Goal: Task Accomplishment & Management: Use online tool/utility

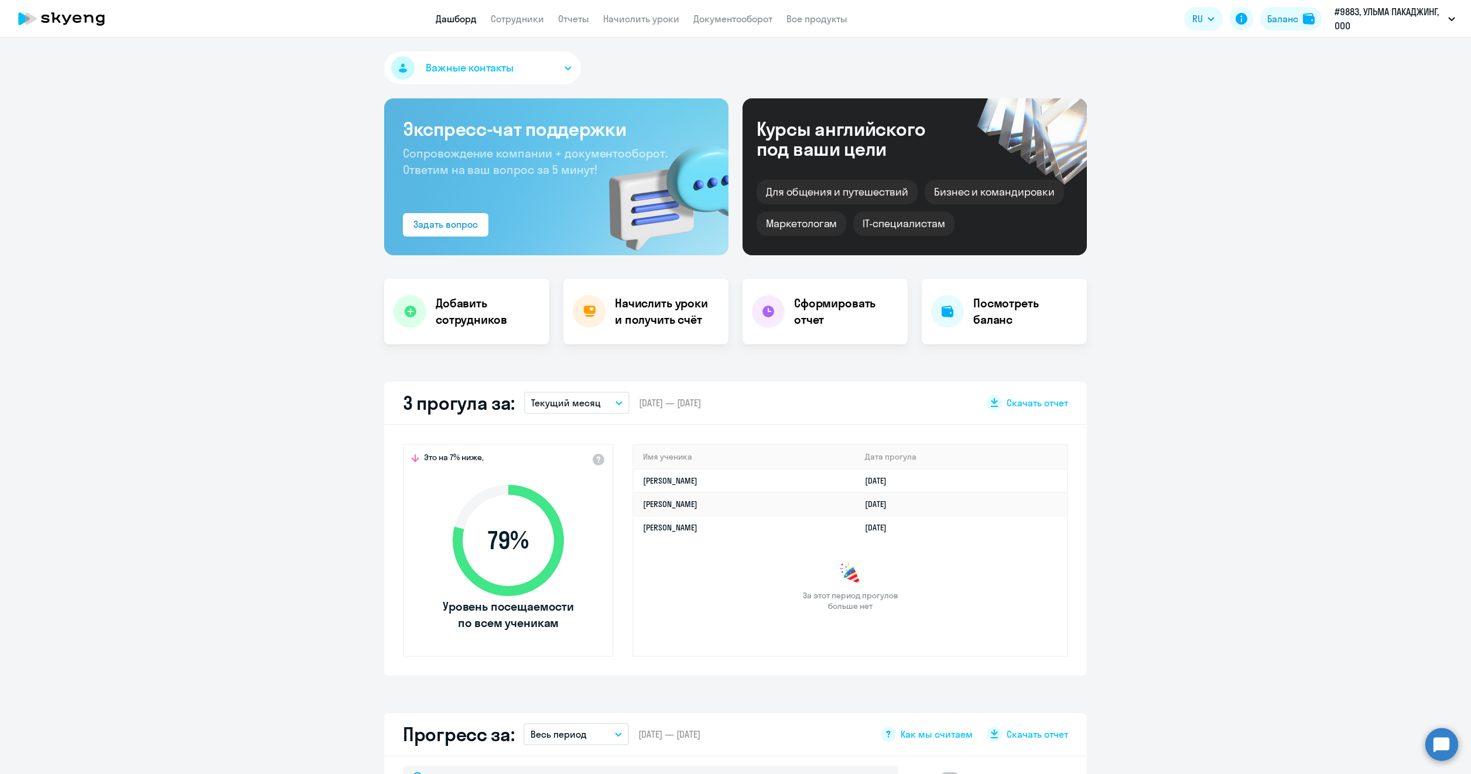
select select "30"
click at [526, 20] on link "Сотрудники" at bounding box center [517, 19] width 53 height 12
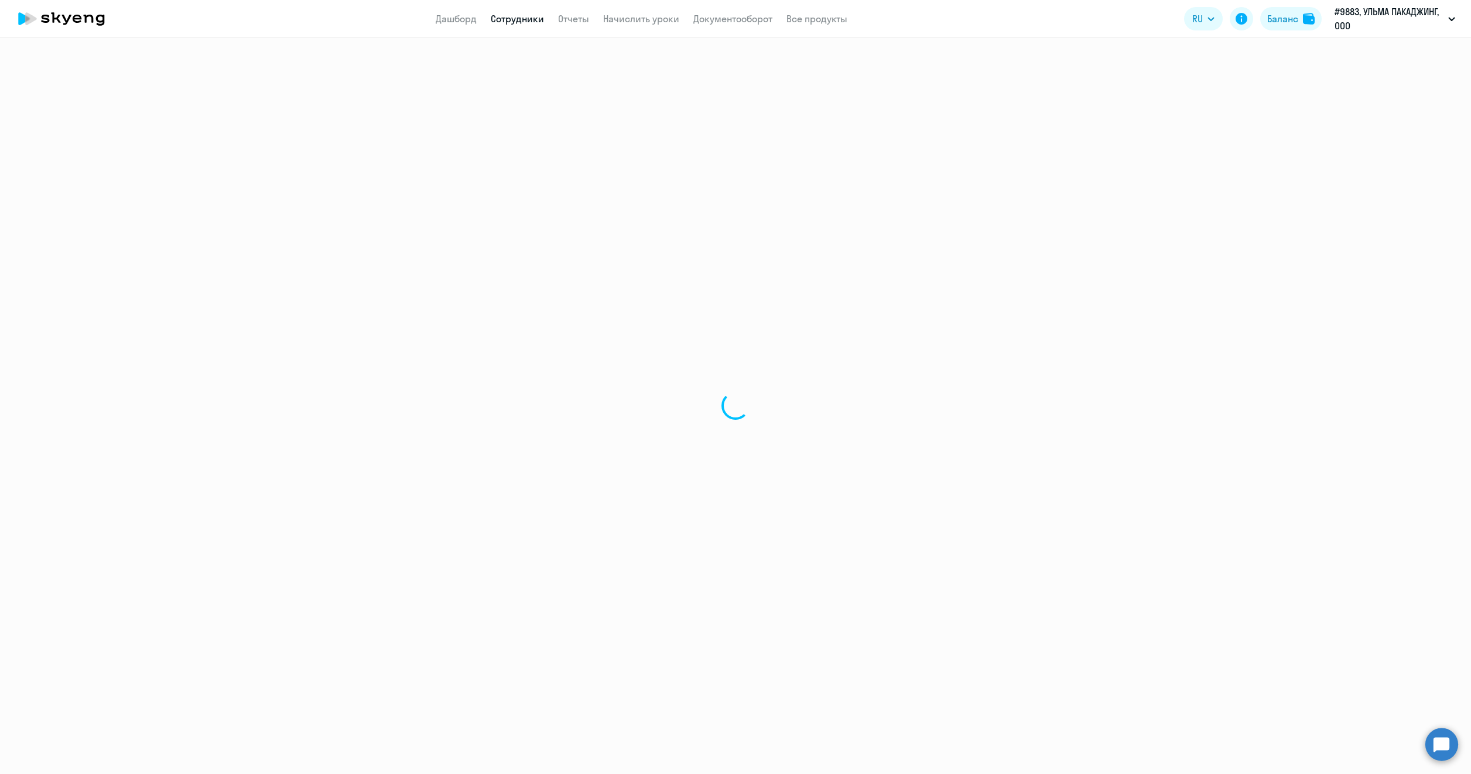
select select "30"
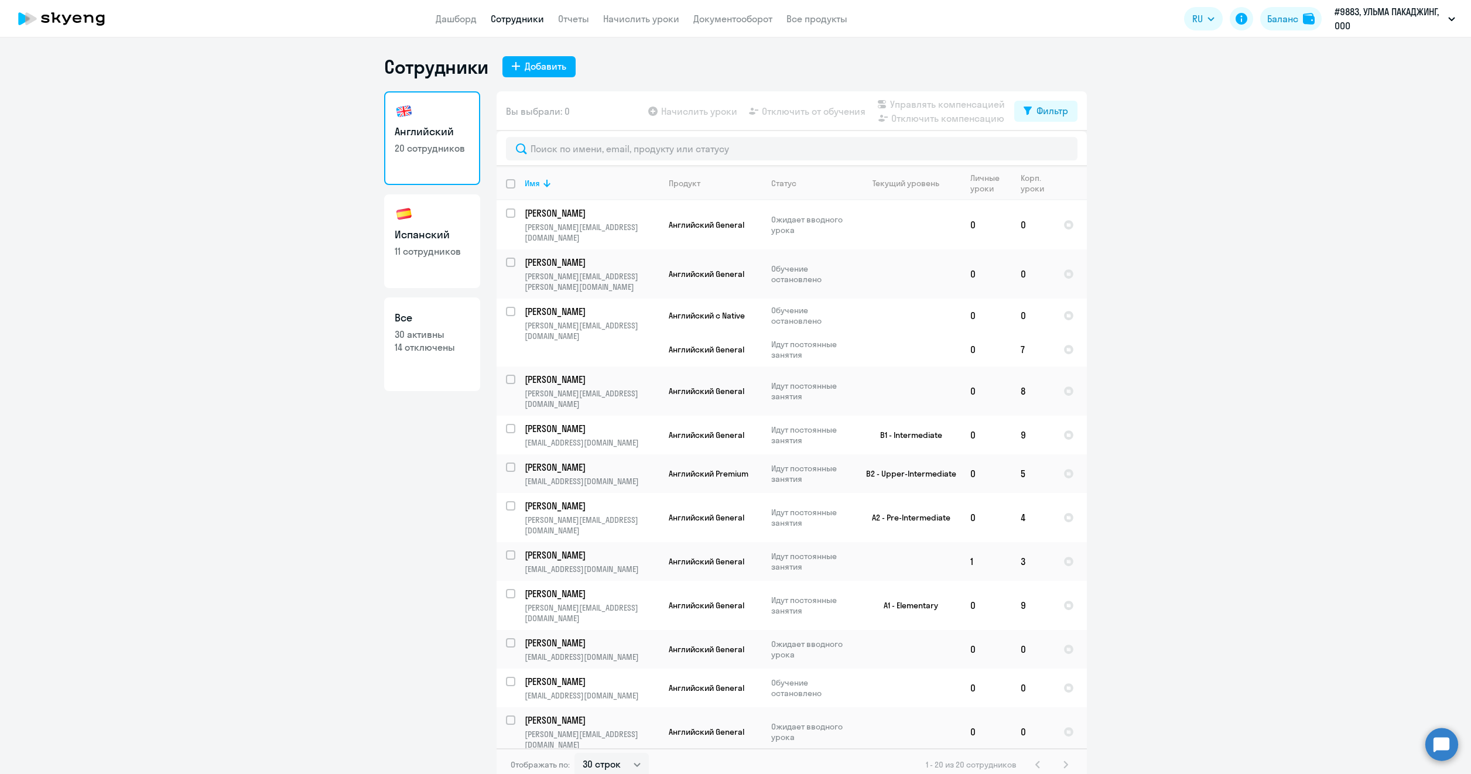
click at [688, 115] on app-table-action-button "Начислить уроки" at bounding box center [691, 111] width 91 height 14
click at [684, 109] on app-table-action-button "Начислить уроки" at bounding box center [691, 111] width 91 height 14
click at [646, 111] on app-table-action-button "Начислить уроки" at bounding box center [691, 111] width 91 height 14
click at [630, 25] on app-menu-item-link "Начислить уроки" at bounding box center [641, 19] width 76 height 15
click at [634, 21] on link "Начислить уроки" at bounding box center [641, 19] width 76 height 12
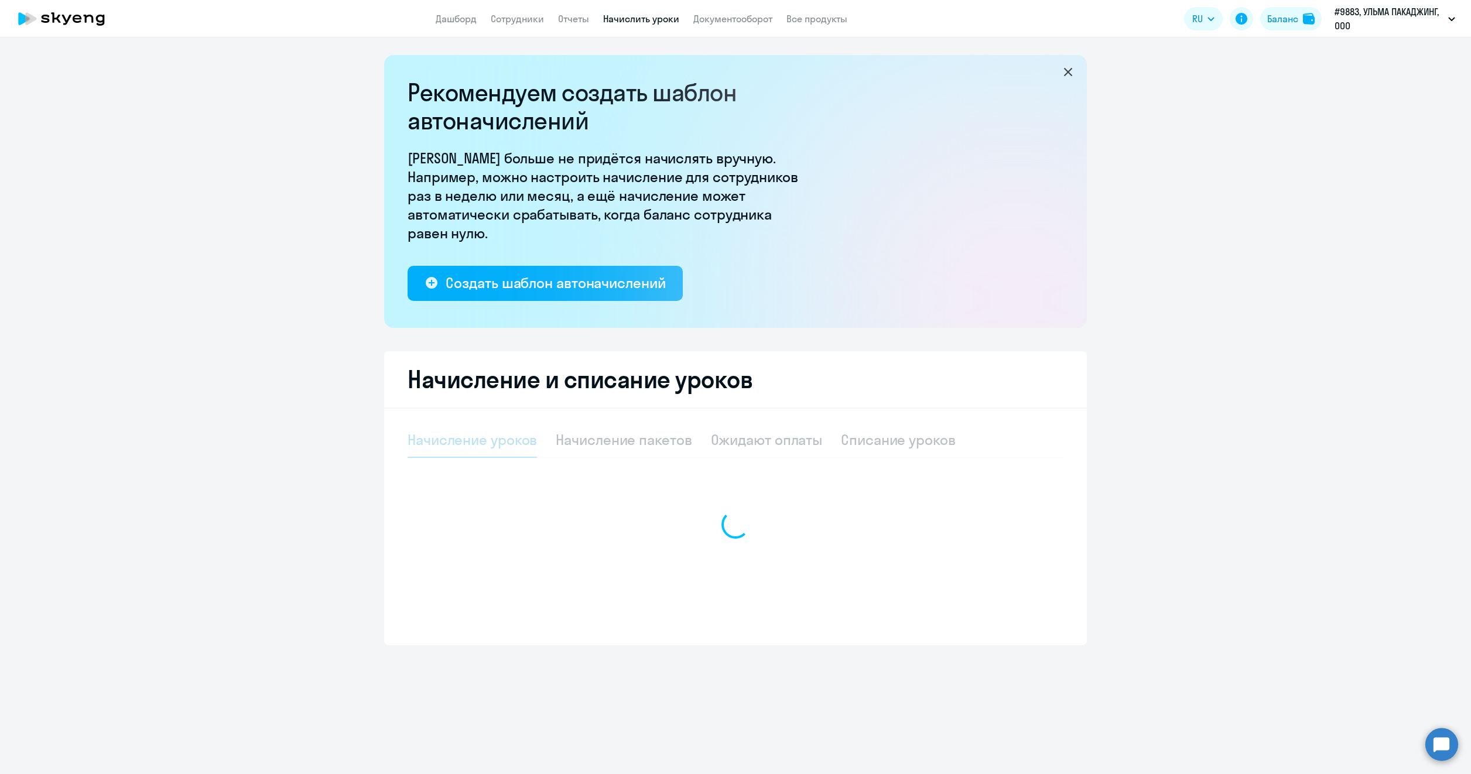
select select "10"
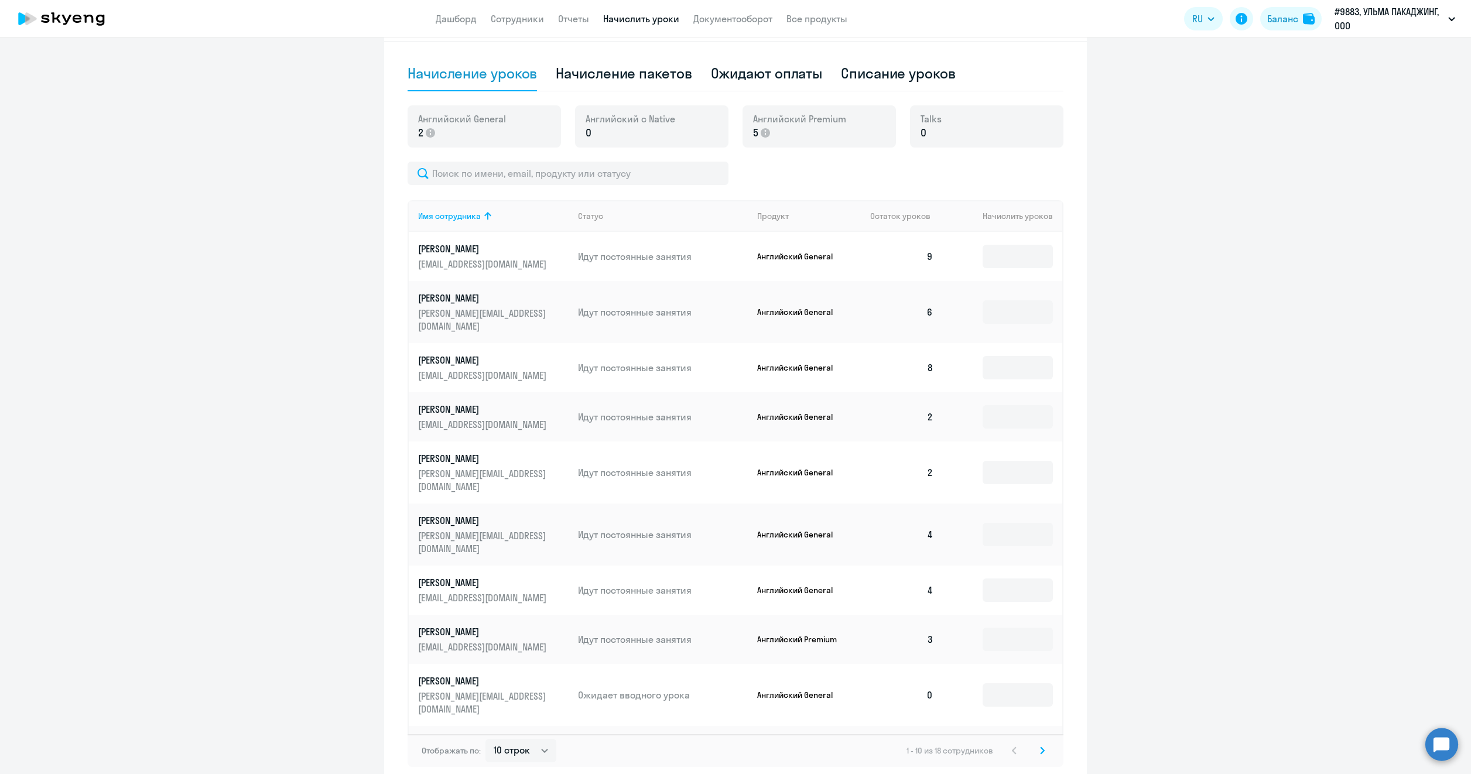
scroll to position [414, 0]
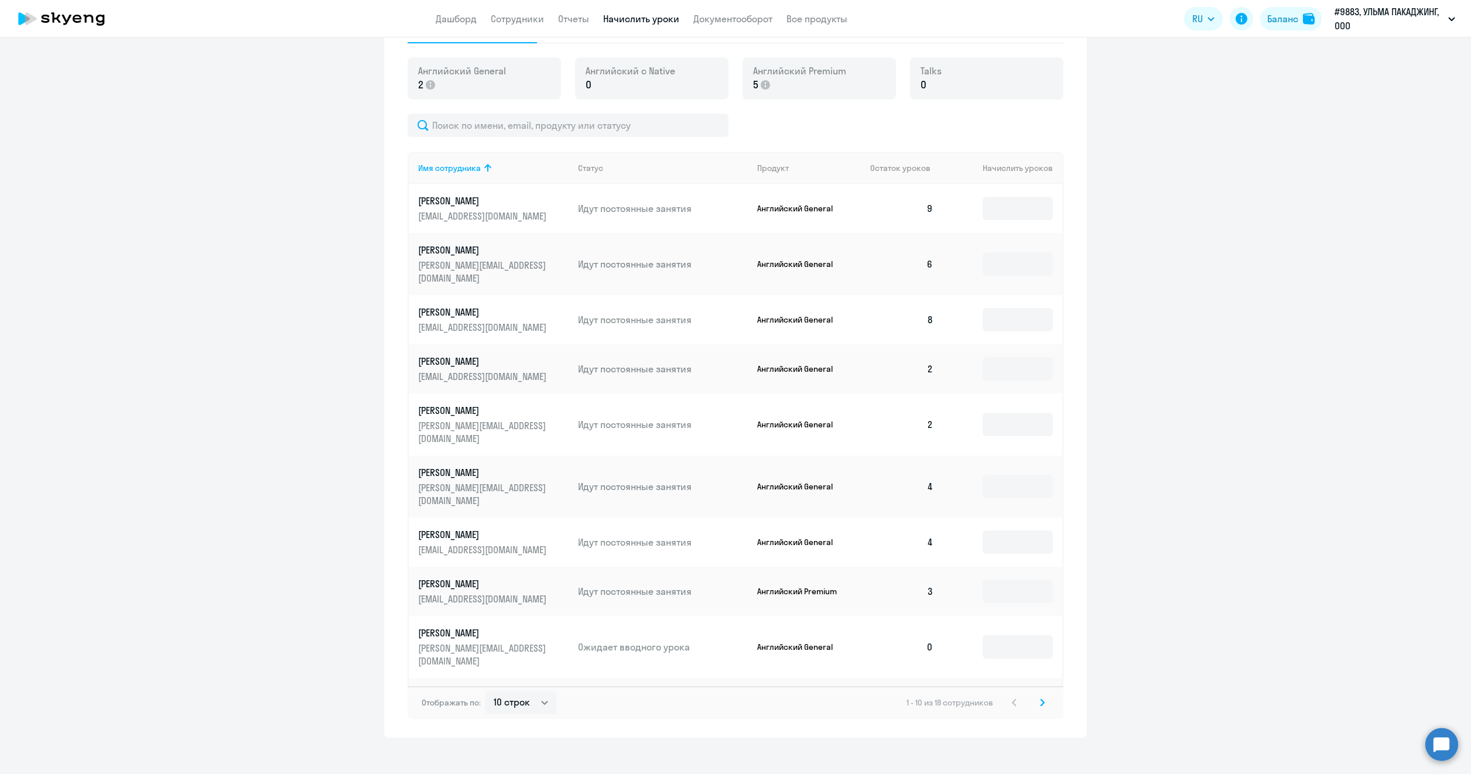
click at [1006, 691] on input at bounding box center [1017, 702] width 70 height 23
click at [1109, 552] on ng-component "Рекомендуем создать шаблон автоначислений Уроки больше не придётся начислять вр…" at bounding box center [735, 189] width 1471 height 1097
click at [982, 635] on input at bounding box center [1017, 646] width 70 height 23
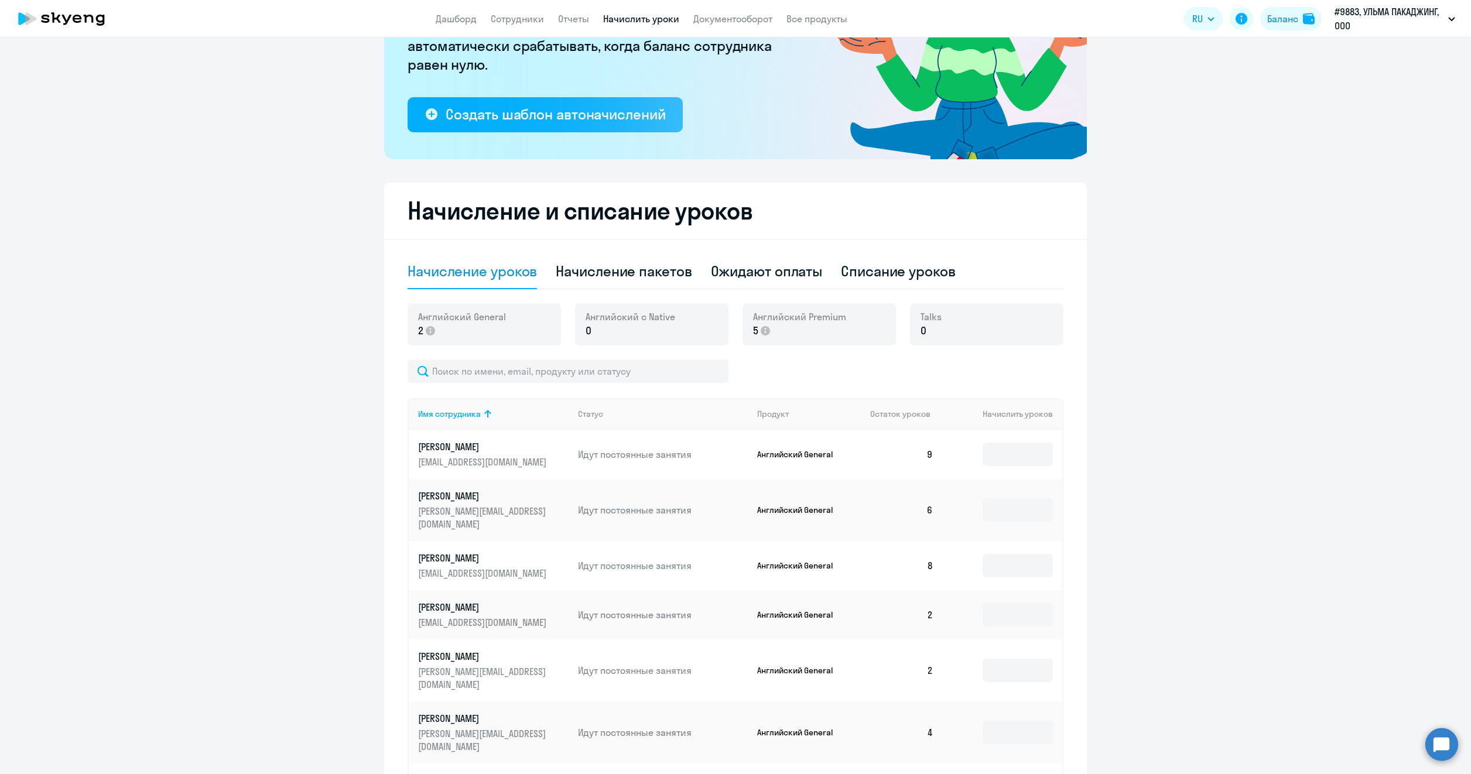
scroll to position [122, 0]
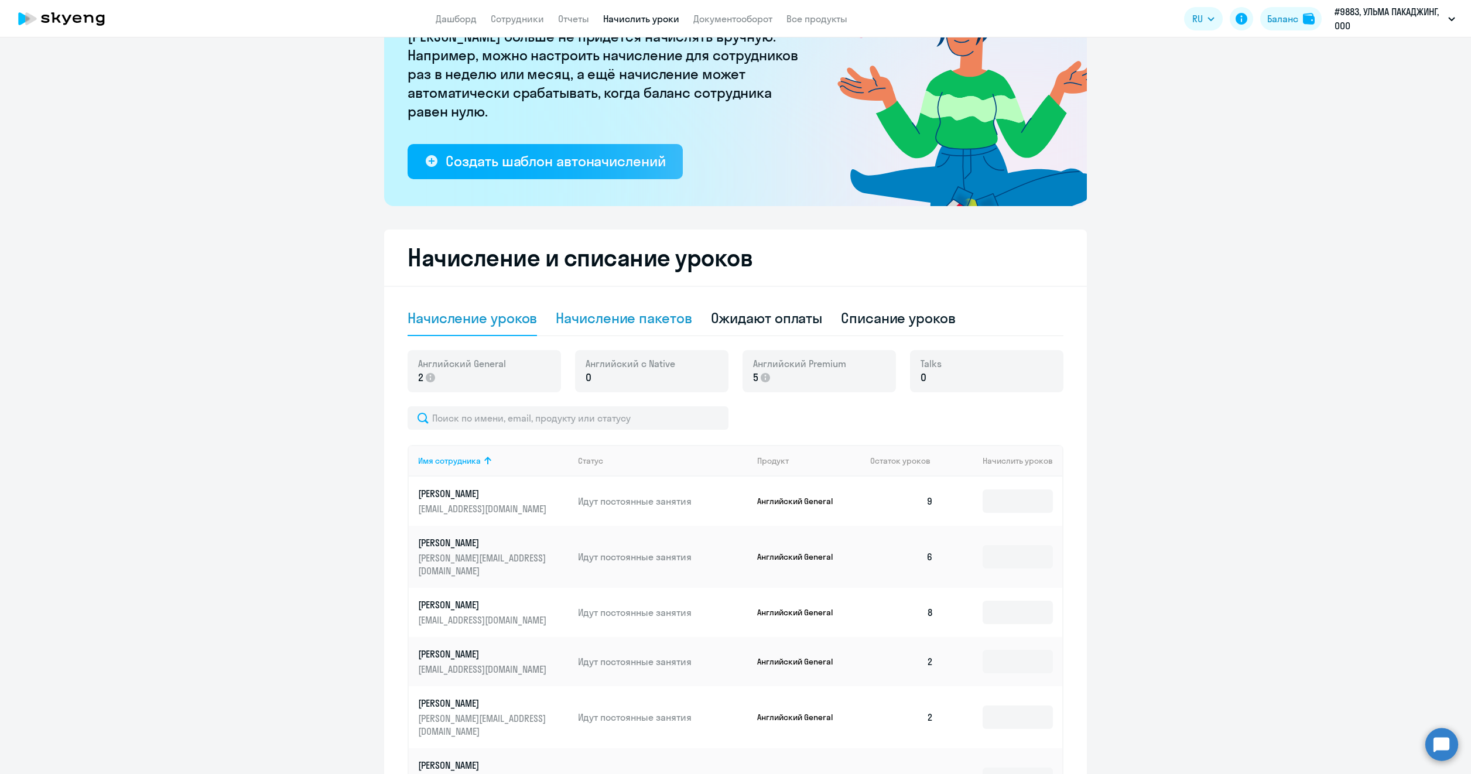
click at [645, 328] on div "Начисление пакетов" at bounding box center [624, 318] width 136 height 35
select select "10"
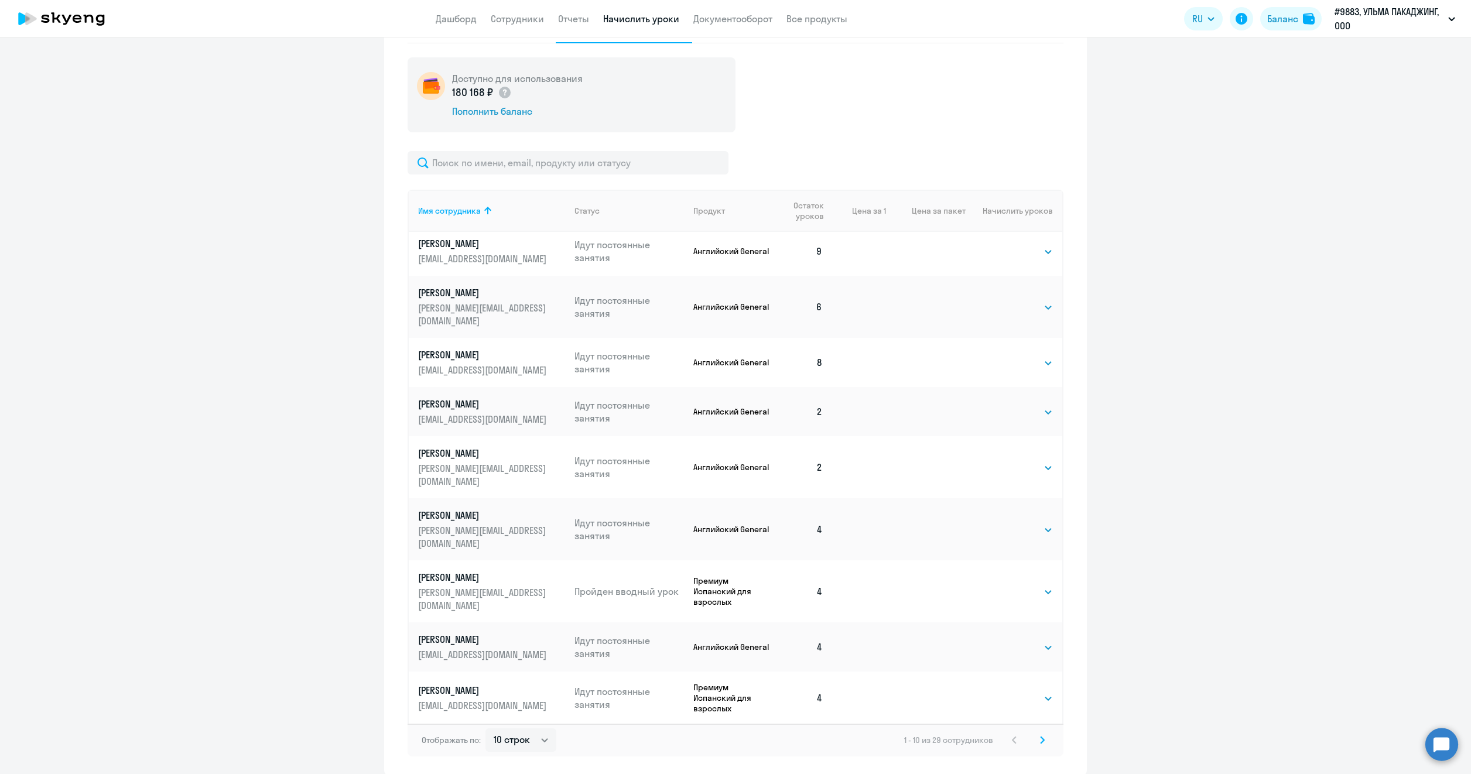
scroll to position [7, 0]
click at [1035, 742] on svg-icon at bounding box center [1042, 740] width 14 height 14
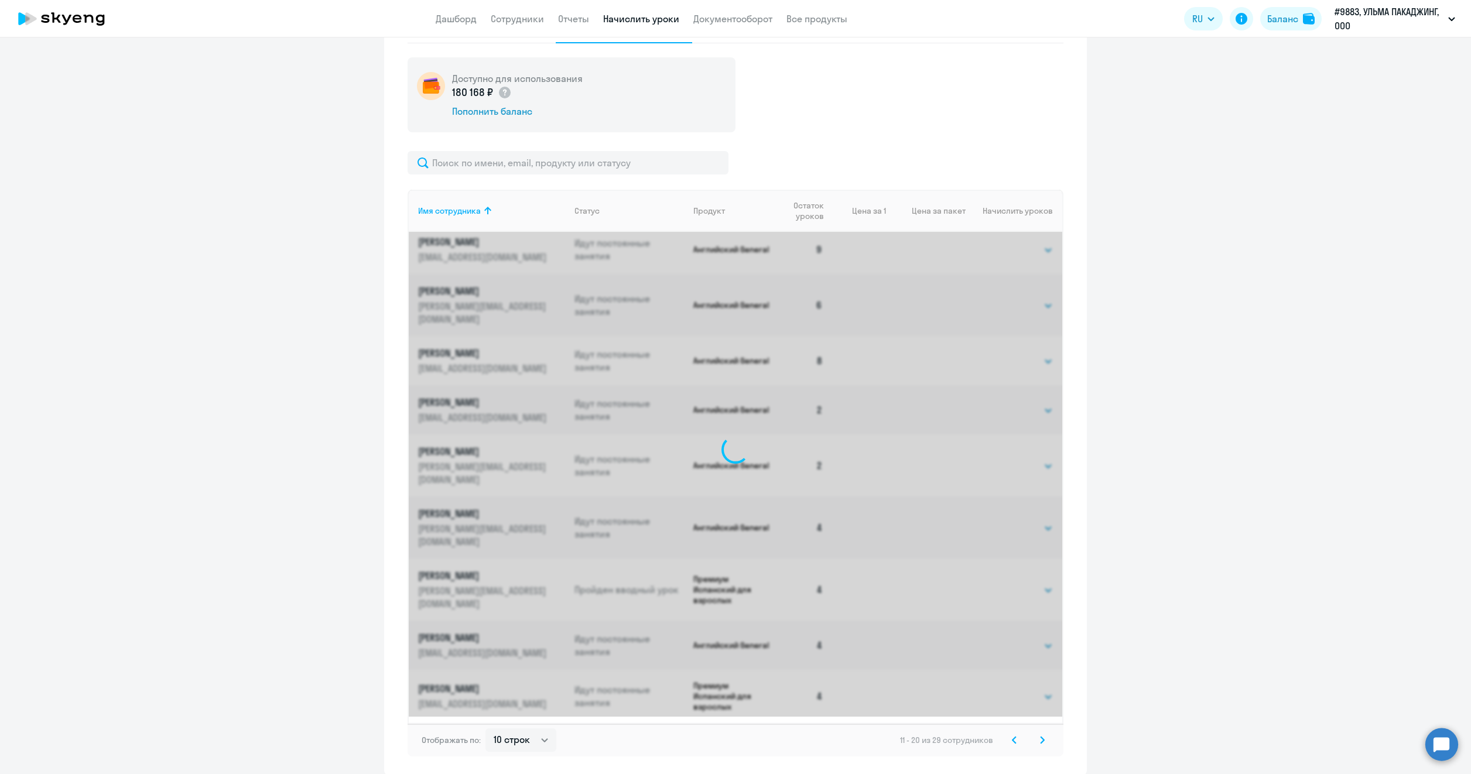
scroll to position [0, 0]
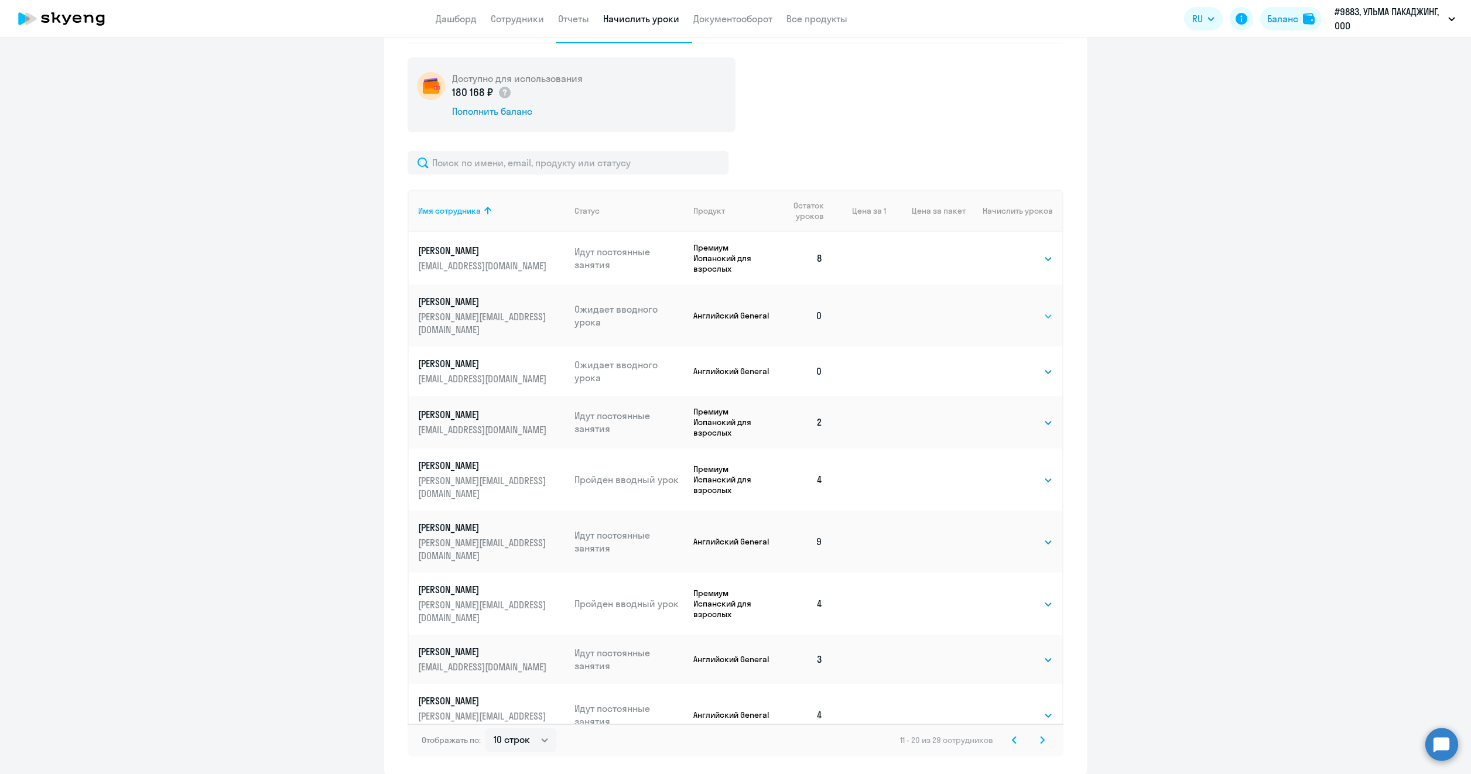
click at [1012, 309] on select "Выбрать 4 8 16 32 64 96 128" at bounding box center [1029, 316] width 48 height 14
select select "4"
click at [1005, 309] on select "Выбрать 4 8 16 32 64 96 128" at bounding box center [1029, 316] width 48 height 14
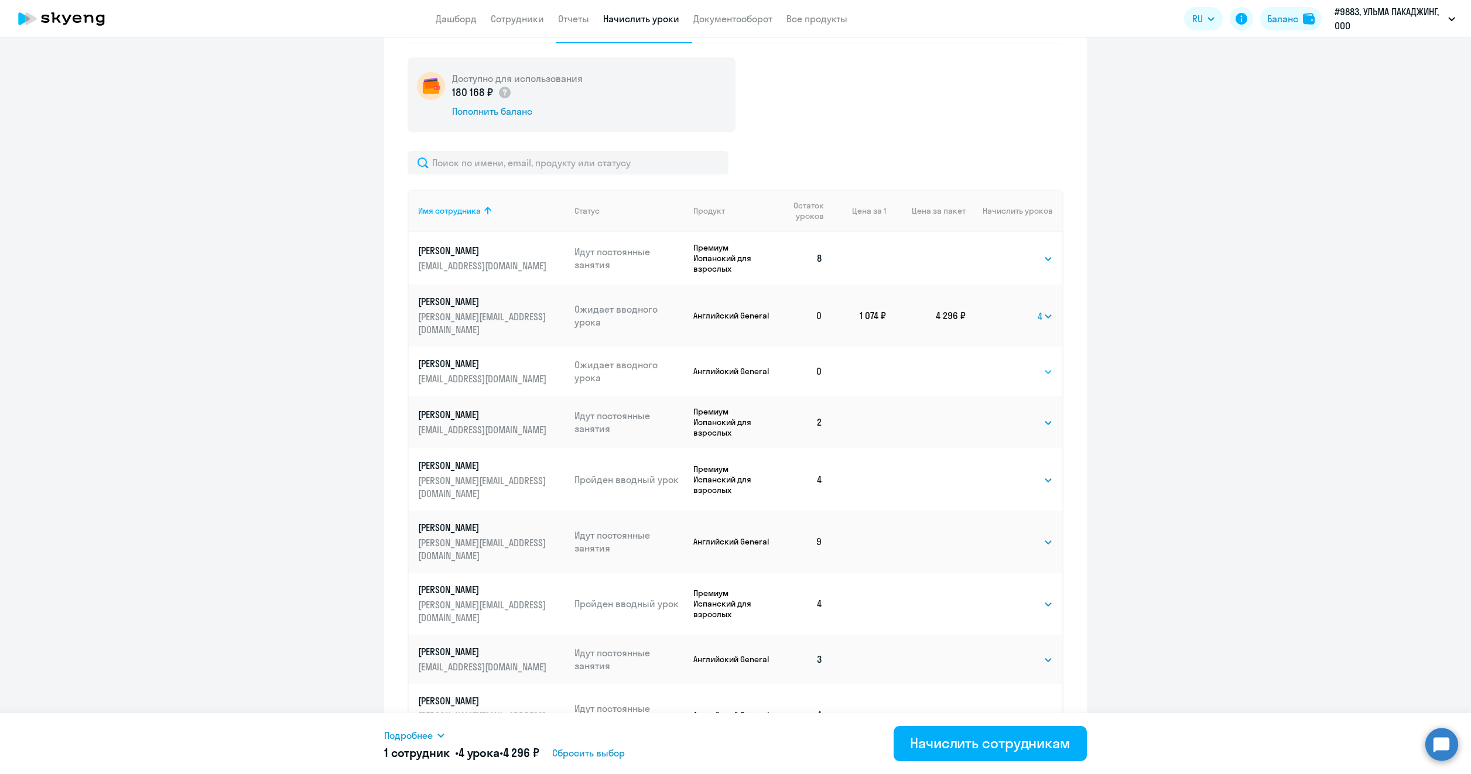
click at [1016, 365] on select "Выбрать 4 8 16 32 64 96 128" at bounding box center [1029, 372] width 48 height 14
select select "4"
click at [1005, 365] on select "Выбрать 4 8 16 32 64 96 128" at bounding box center [1029, 372] width 48 height 14
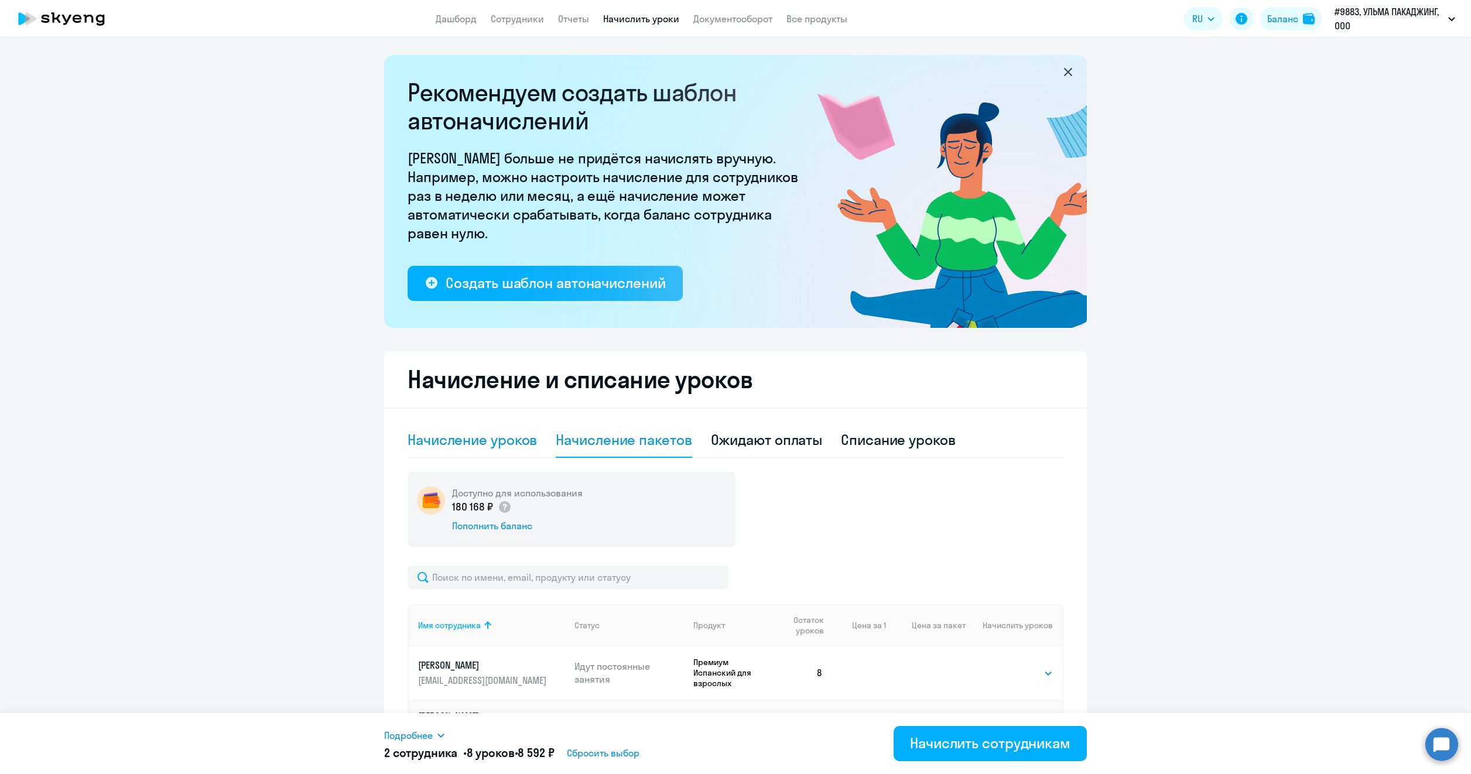
click at [479, 441] on div "Начисление уроков" at bounding box center [471, 439] width 129 height 19
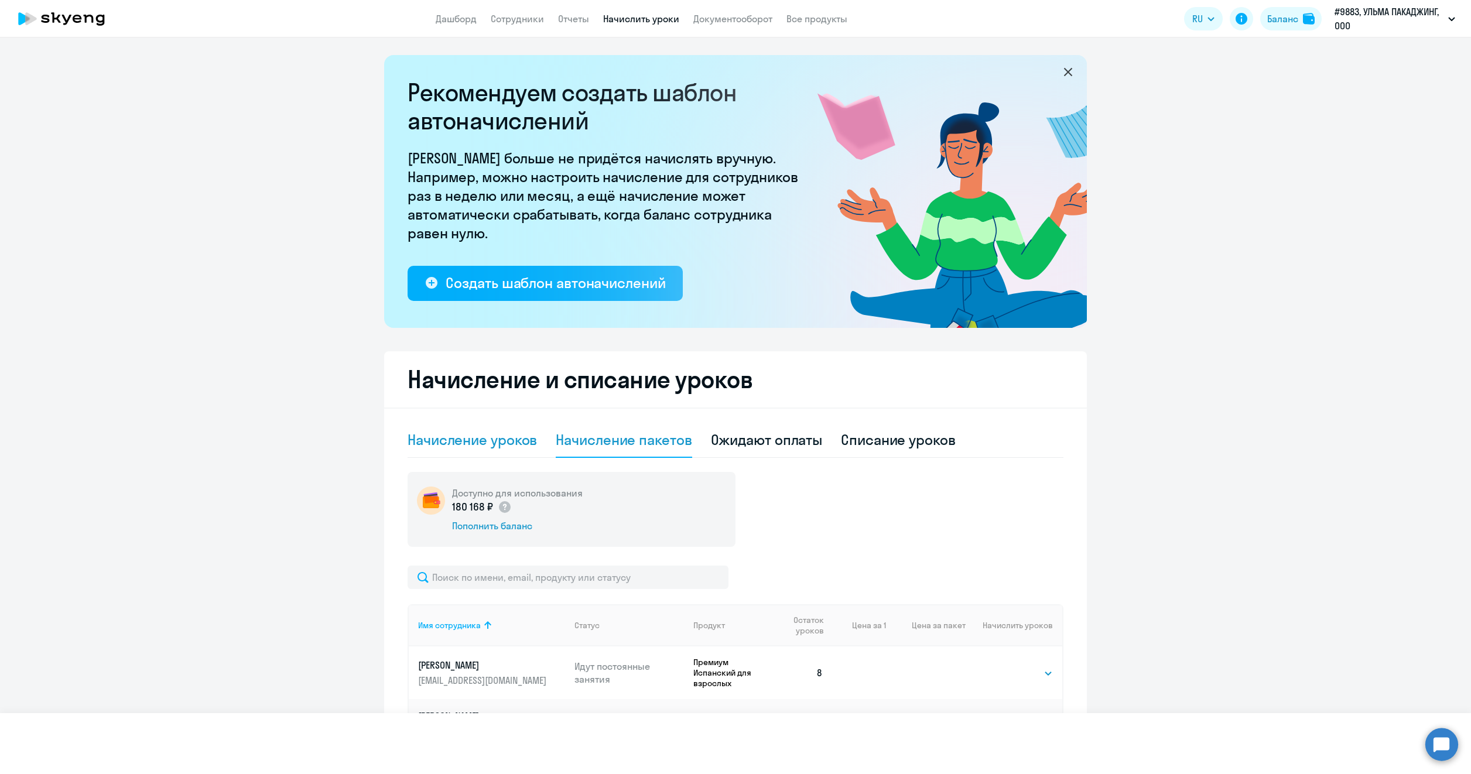
select select "10"
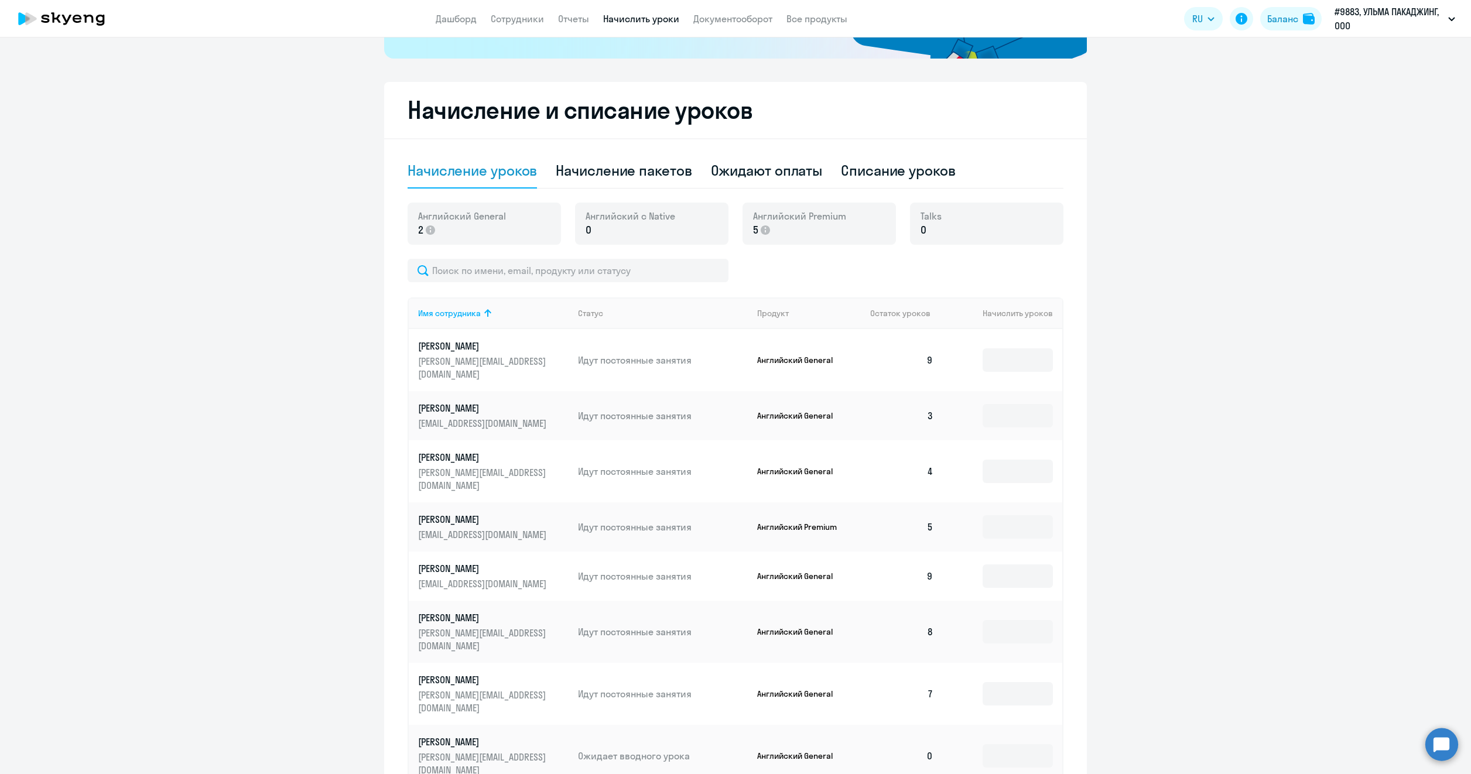
scroll to position [316, 0]
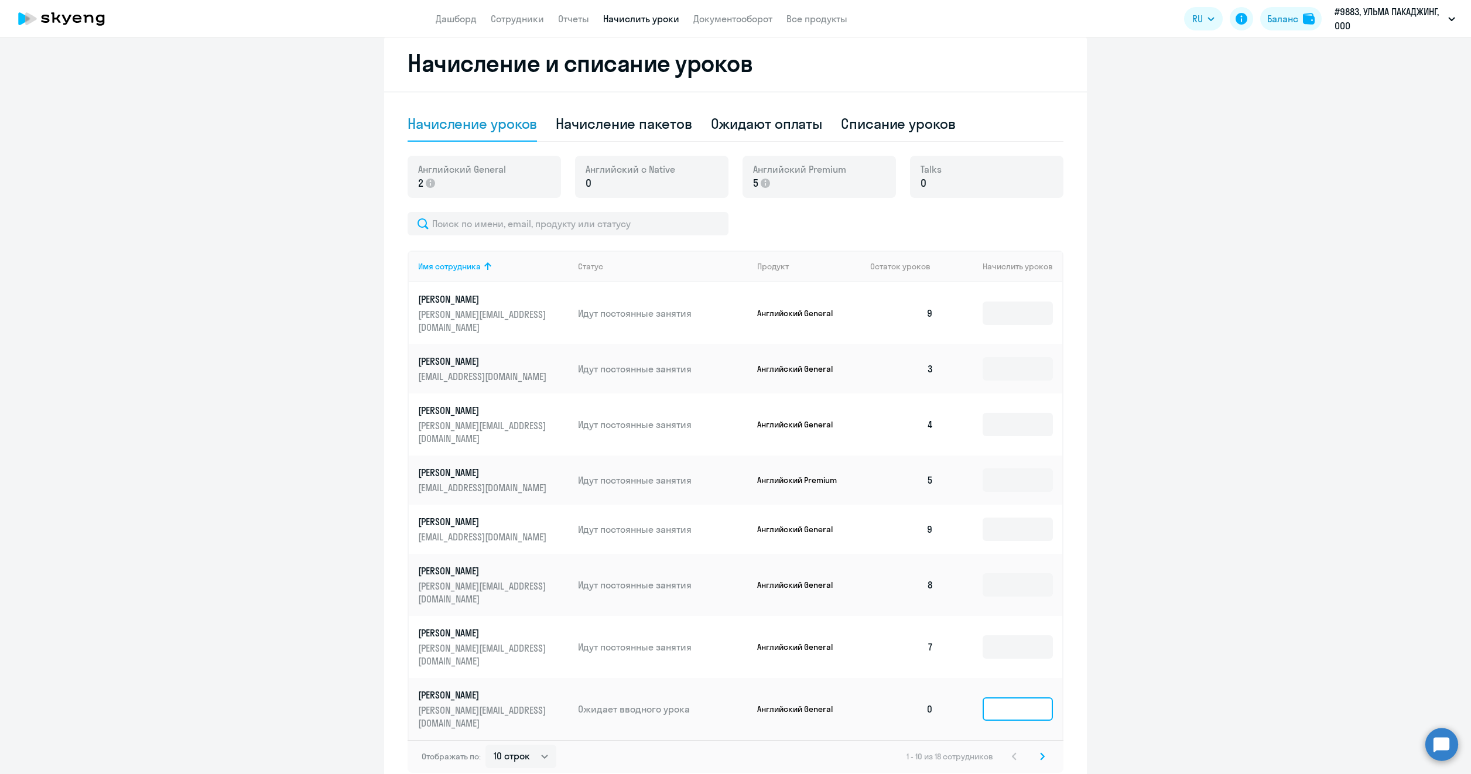
click at [986, 697] on input at bounding box center [1017, 708] width 70 height 23
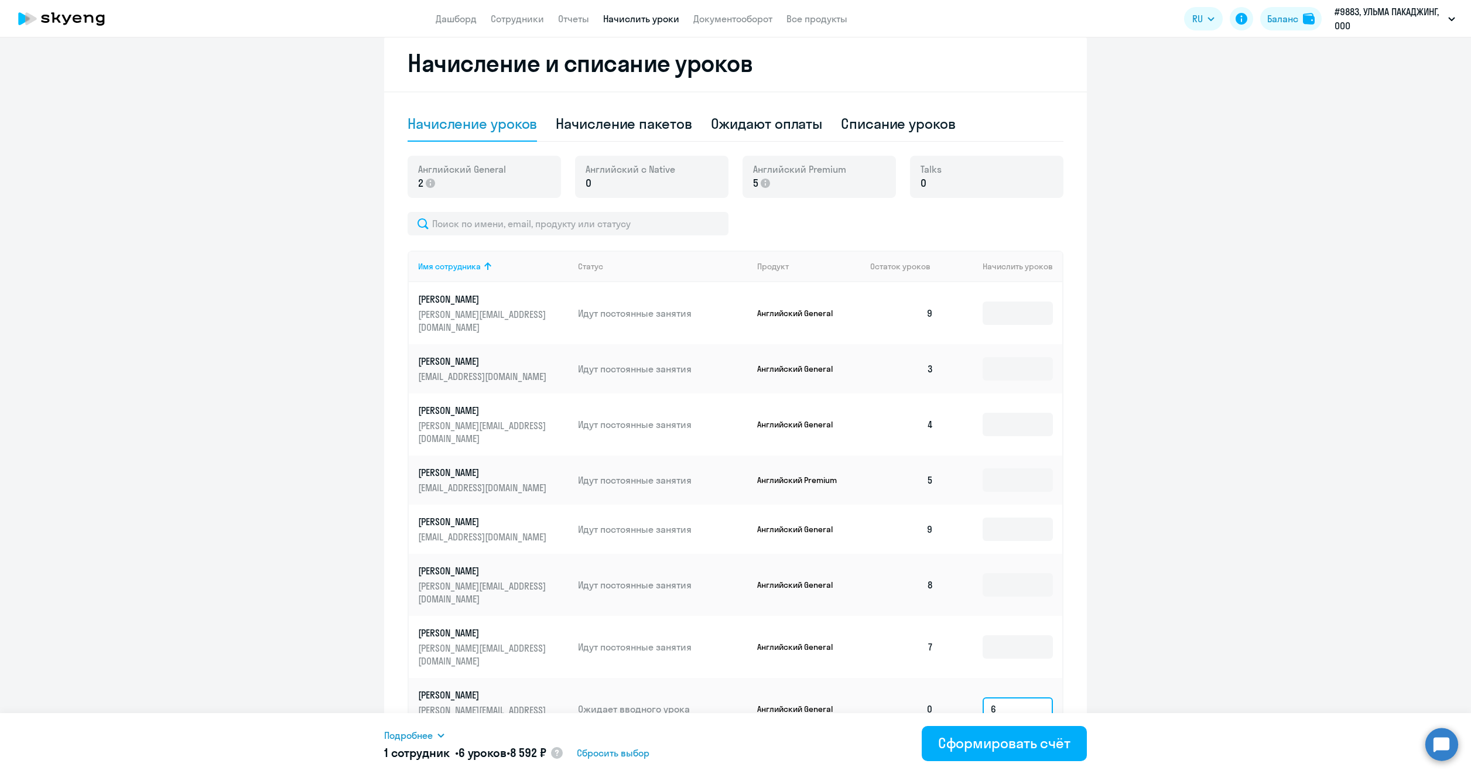
type input "6"
click at [1341, 617] on ng-component "Рекомендуем создать шаблон автоначислений Уроки больше не придётся начислять вр…" at bounding box center [735, 265] width 1471 height 1053
click at [1097, 585] on ng-component "Рекомендуем создать шаблон автоначислений Уроки больше не придётся начислять вр…" at bounding box center [735, 265] width 1471 height 1053
click at [1040, 752] on icon at bounding box center [1042, 756] width 5 height 8
click at [1012, 752] on icon at bounding box center [1014, 756] width 5 height 8
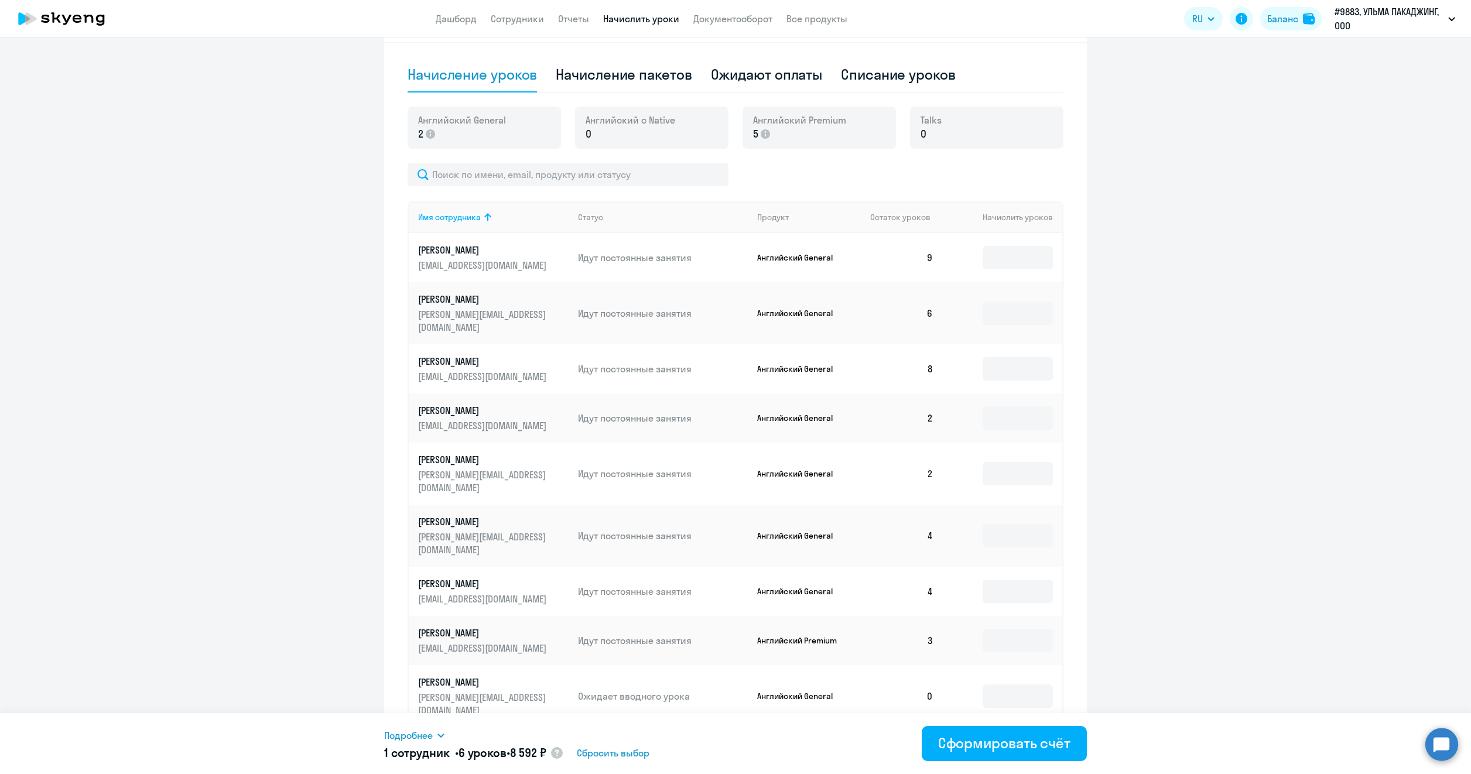
scroll to position [414, 0]
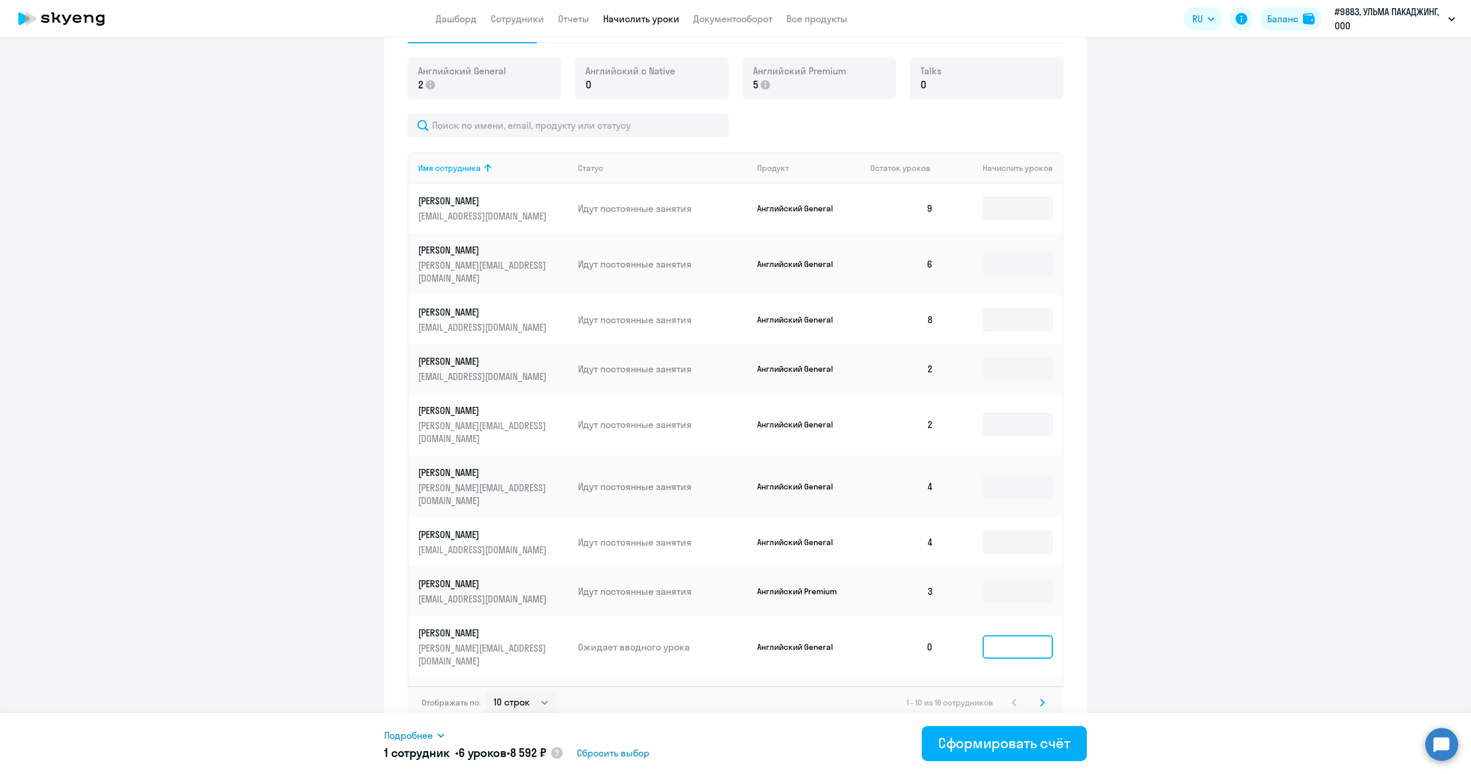
click at [1024, 635] on input at bounding box center [1017, 646] width 70 height 23
type input "6"
click at [996, 691] on input at bounding box center [1017, 702] width 70 height 23
type input "6"
click at [1033, 572] on td at bounding box center [1002, 591] width 119 height 49
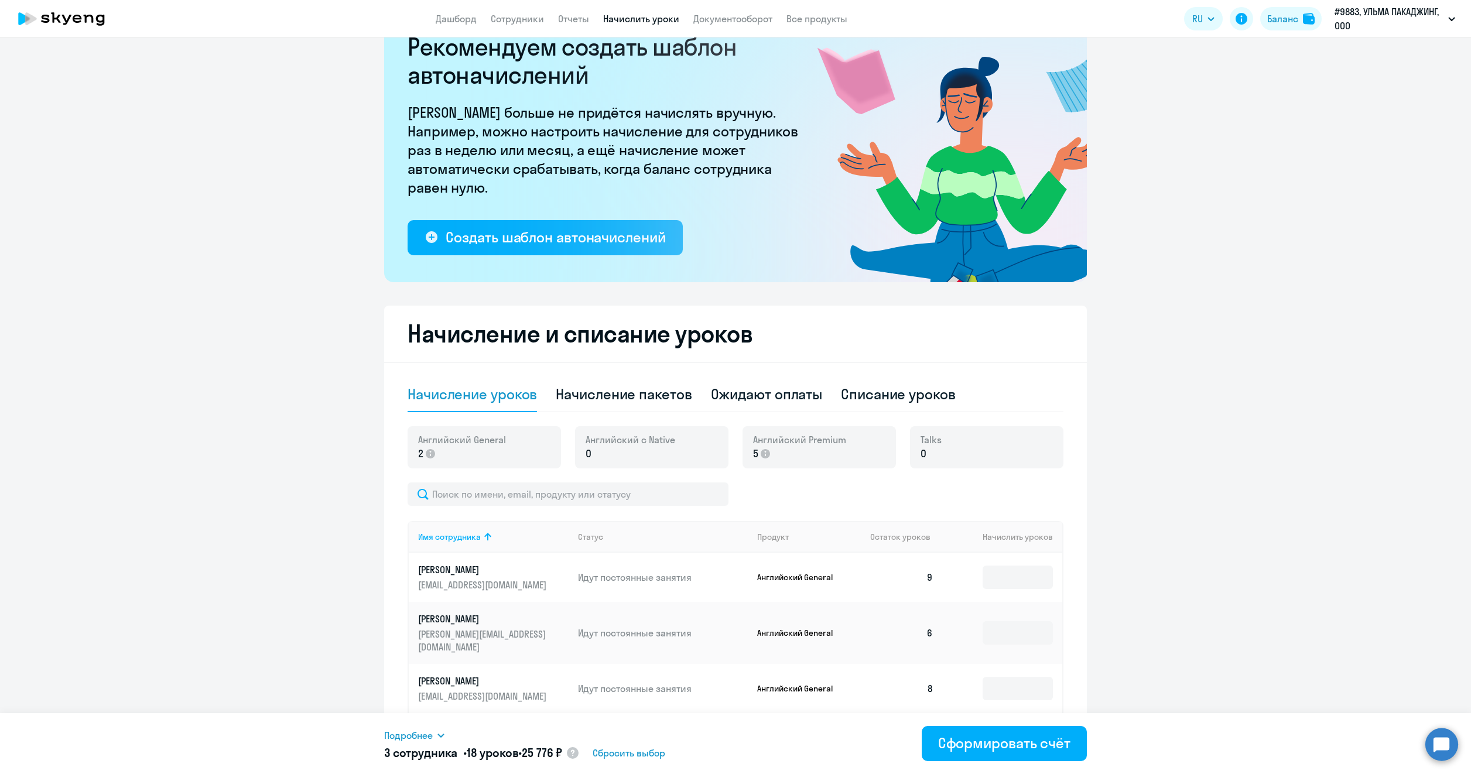
scroll to position [0, 0]
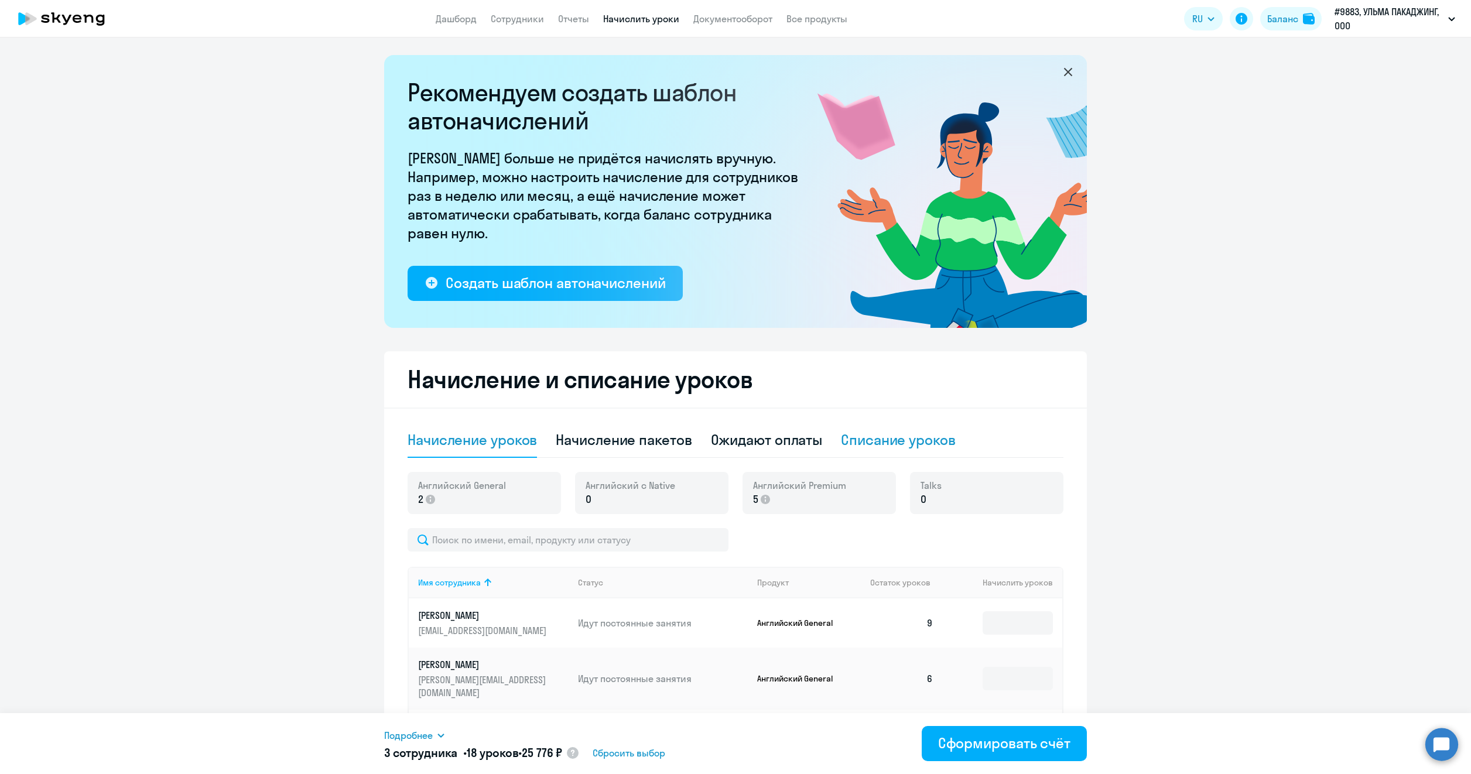
click at [872, 448] on div "Списание уроков" at bounding box center [898, 439] width 115 height 19
select select "10"
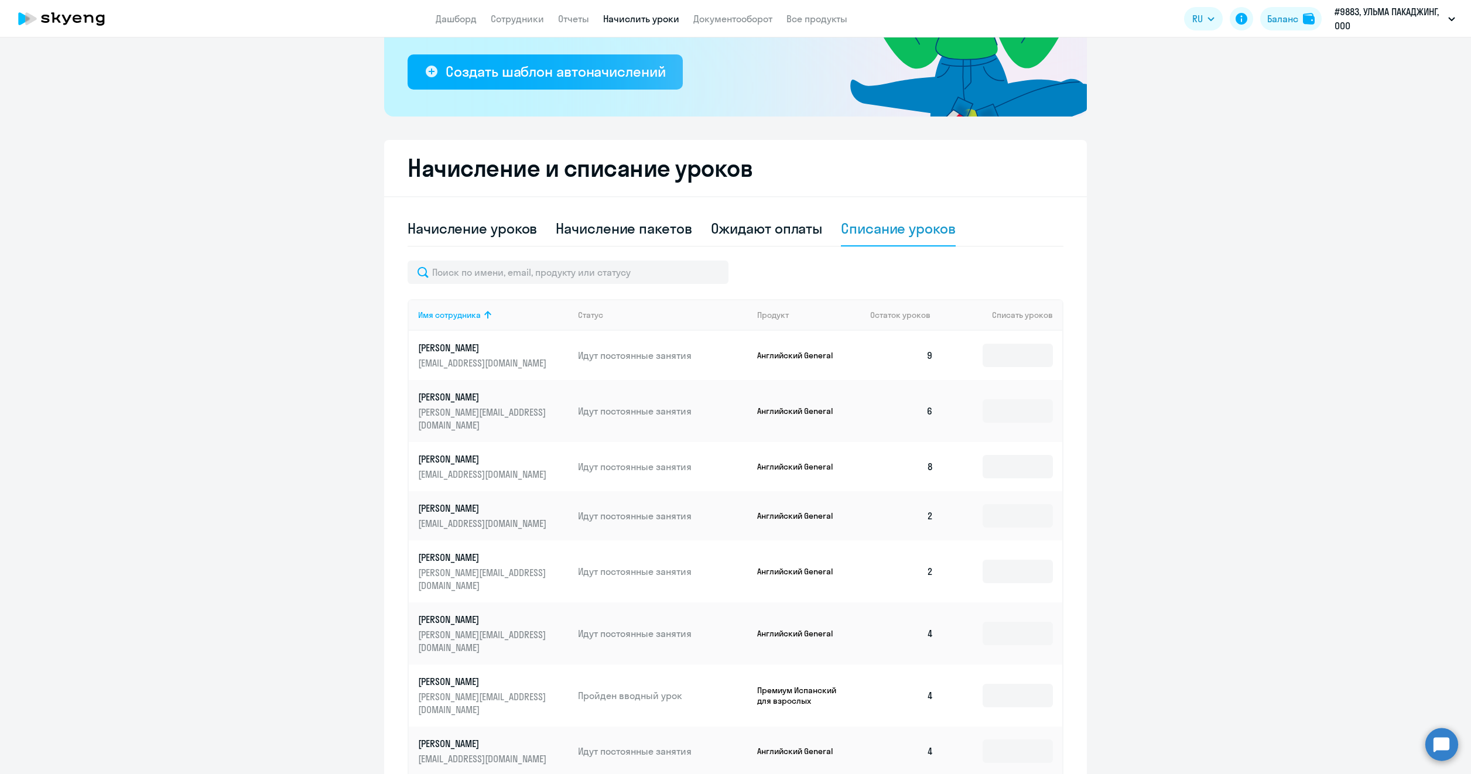
scroll to position [234, 0]
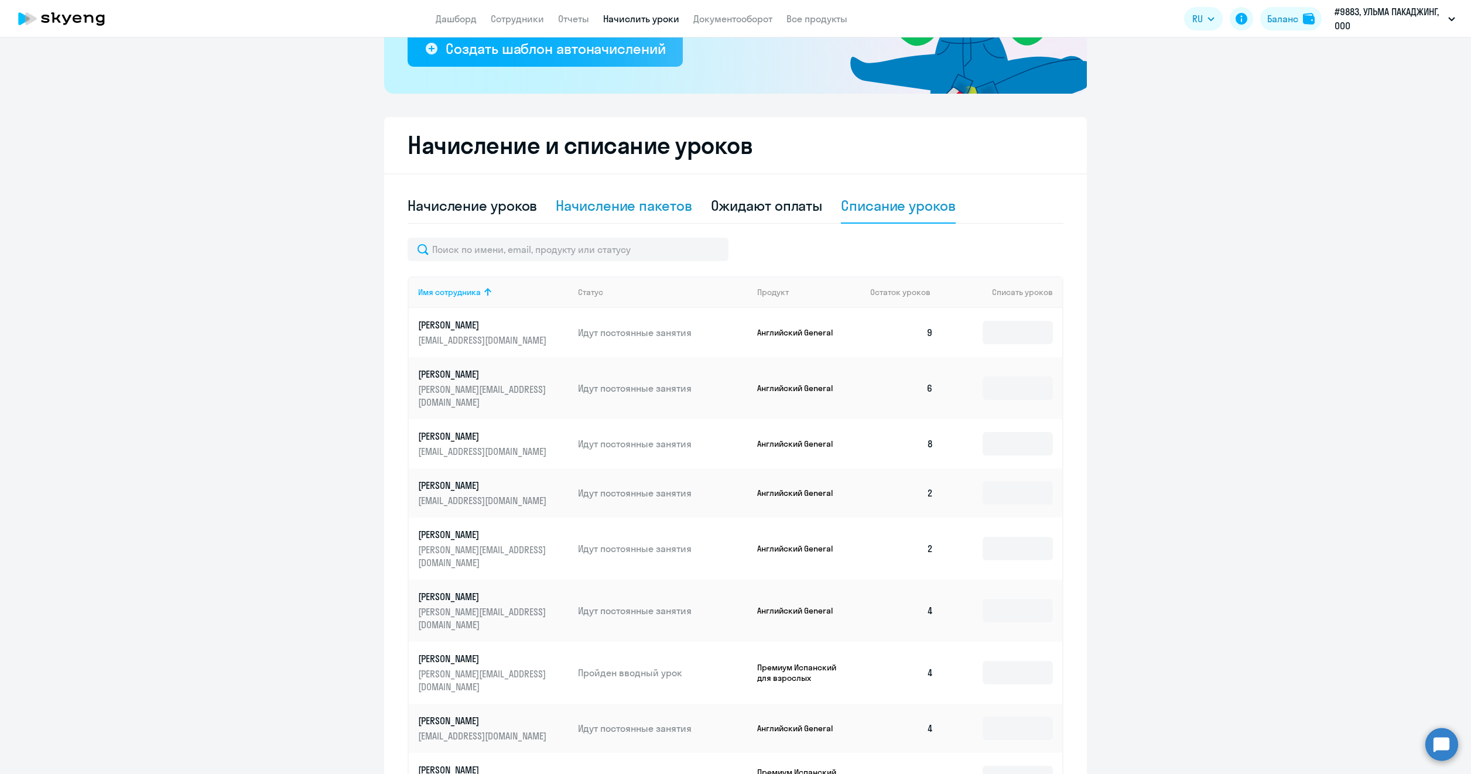
click at [626, 210] on div "Начисление пакетов" at bounding box center [624, 205] width 136 height 19
select select "10"
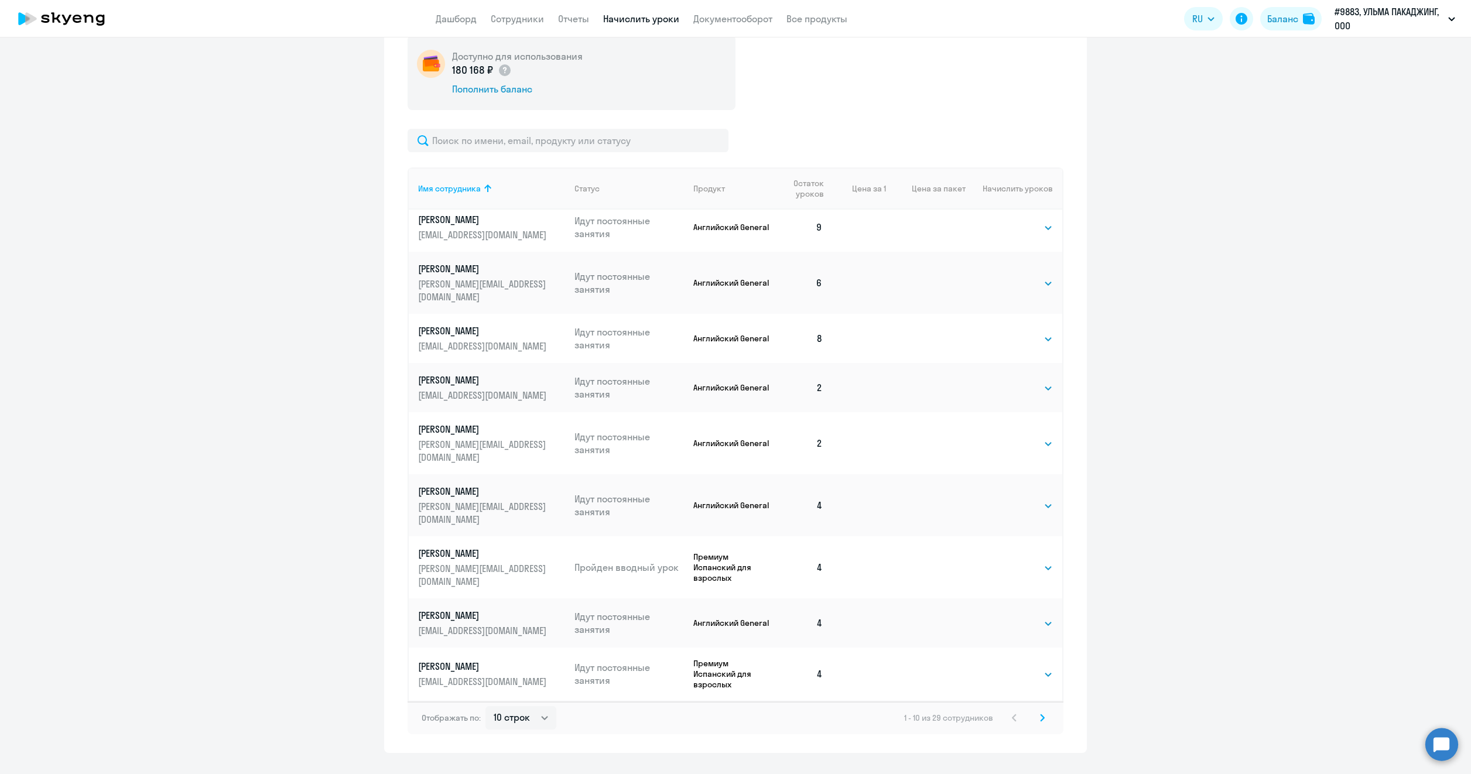
scroll to position [462, 0]
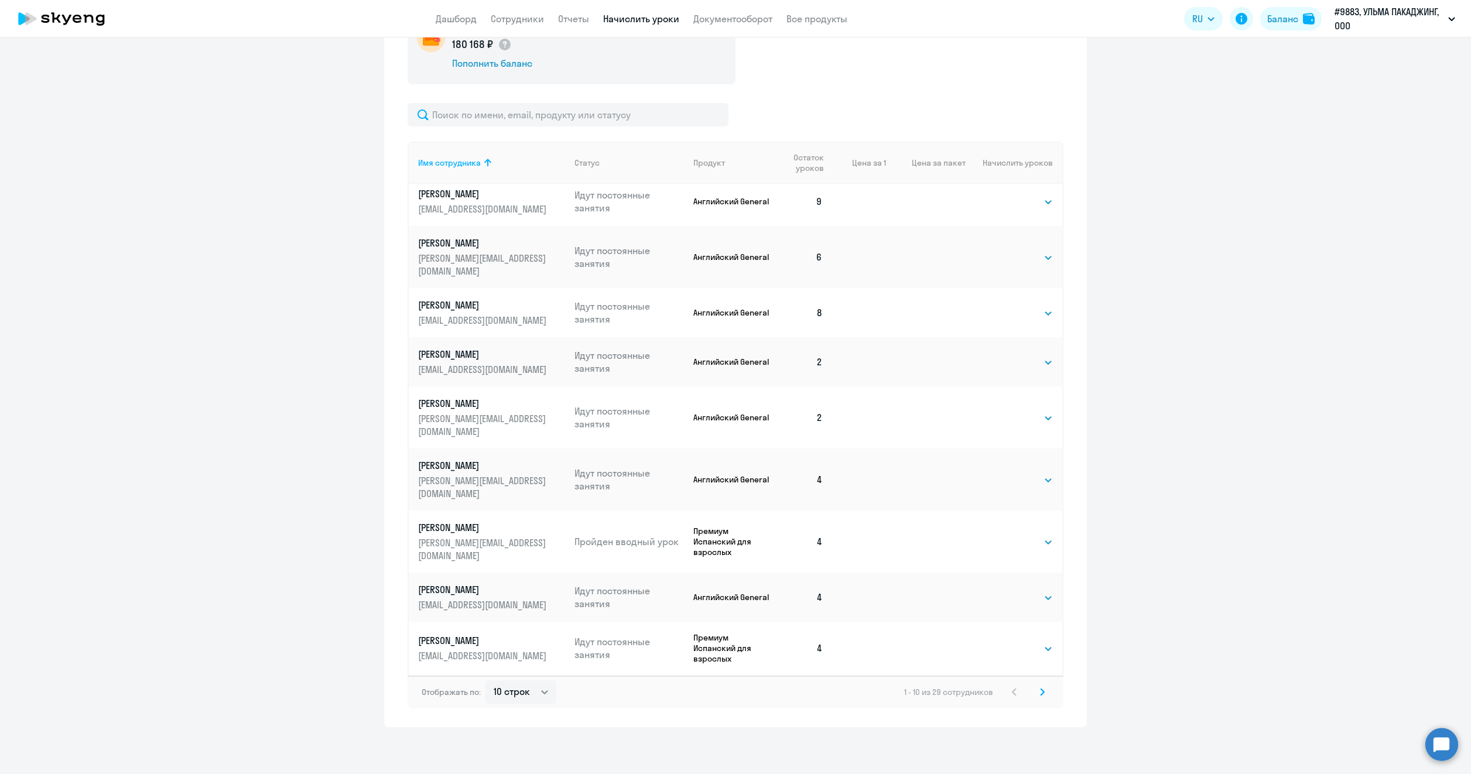
click at [1041, 693] on svg-icon at bounding box center [1042, 692] width 14 height 14
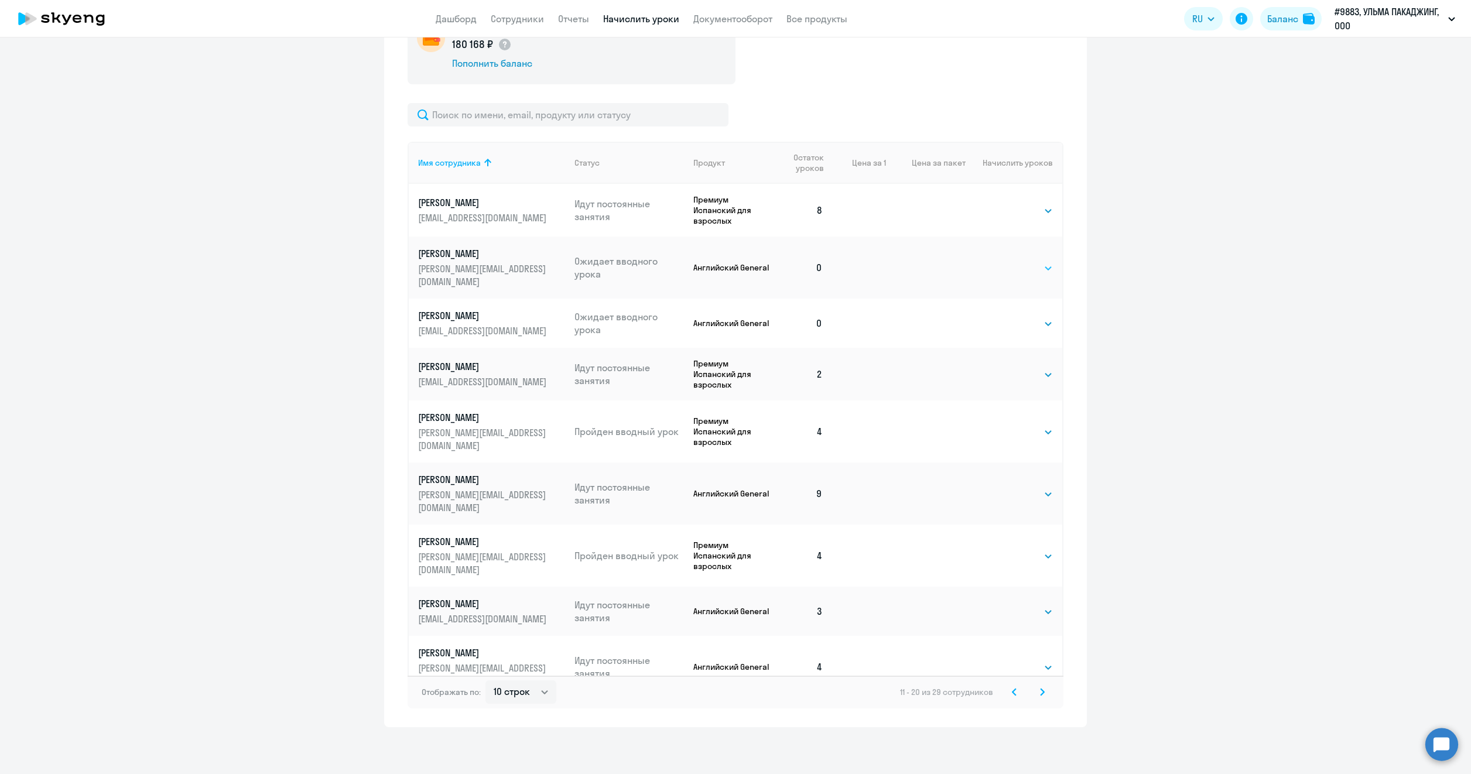
click at [1012, 268] on select "Выбрать 4 8 16 32 64 96 128" at bounding box center [1029, 268] width 48 height 14
select select "8"
click at [1005, 261] on select "Выбрать 4 8 16 32 64 96 128" at bounding box center [1029, 268] width 48 height 14
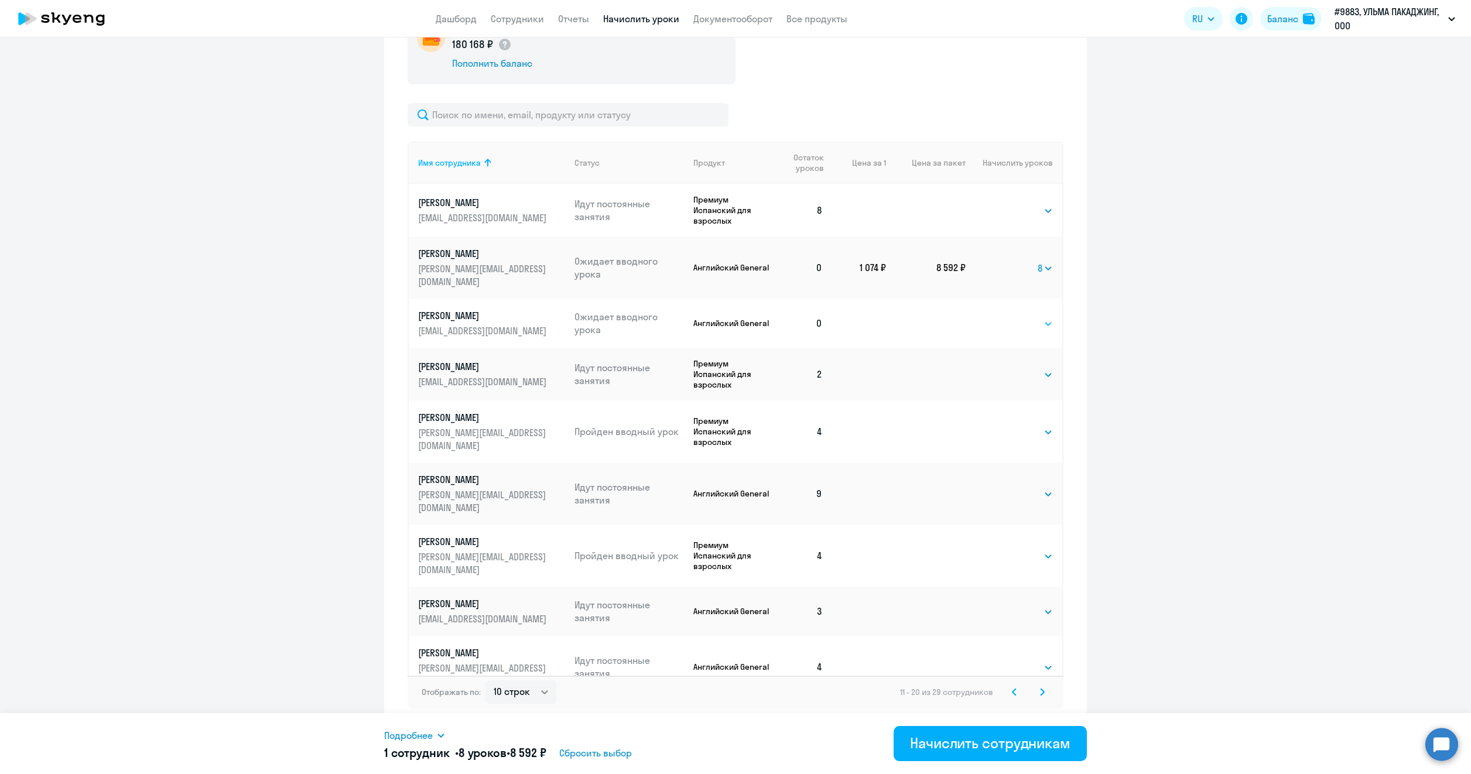
click at [1022, 317] on select "Выбрать 4 8 16 32 64 96 128" at bounding box center [1029, 324] width 48 height 14
select select "8"
click at [1005, 317] on select "Выбрать 4 8 16 32 64 96 128" at bounding box center [1029, 324] width 48 height 14
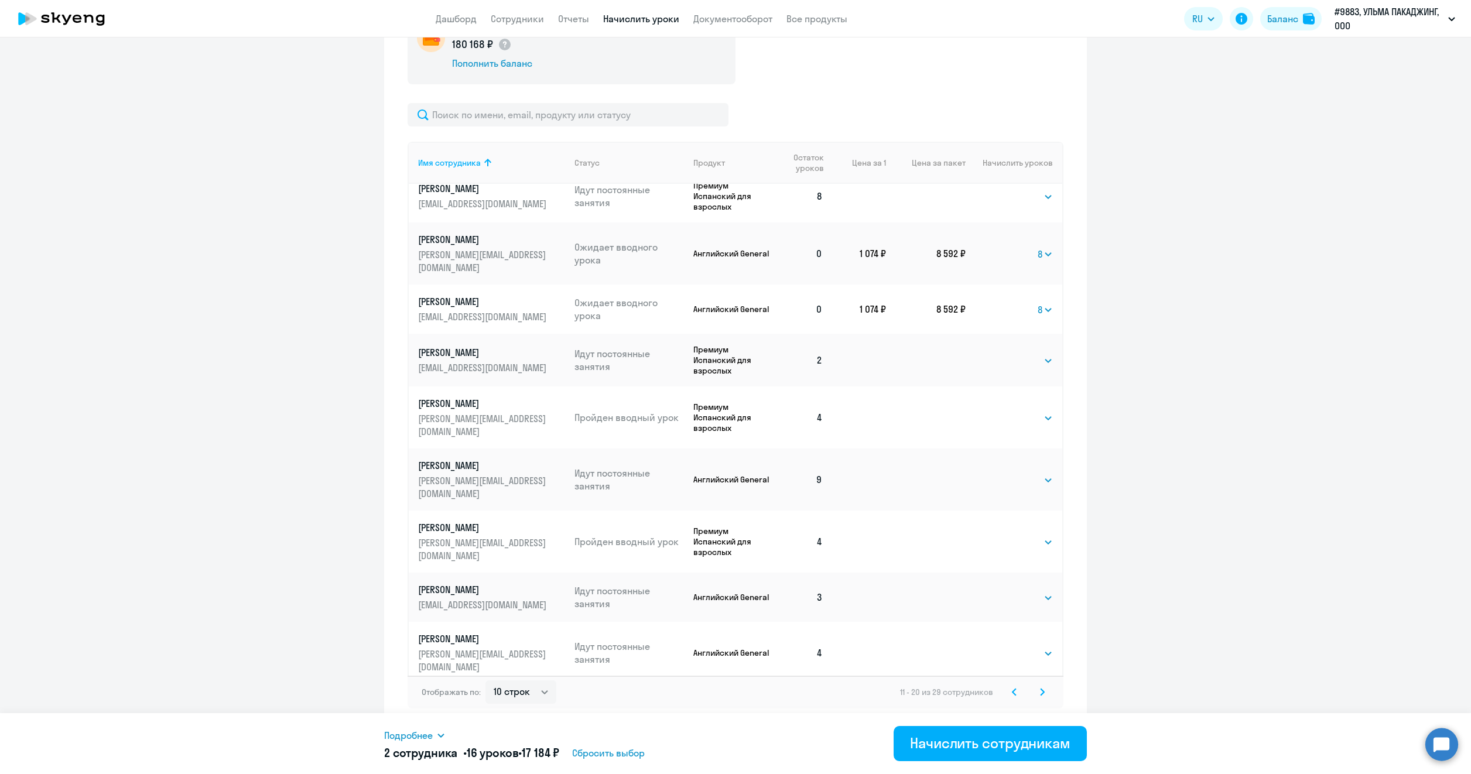
click at [1038, 687] on svg-icon at bounding box center [1042, 692] width 14 height 14
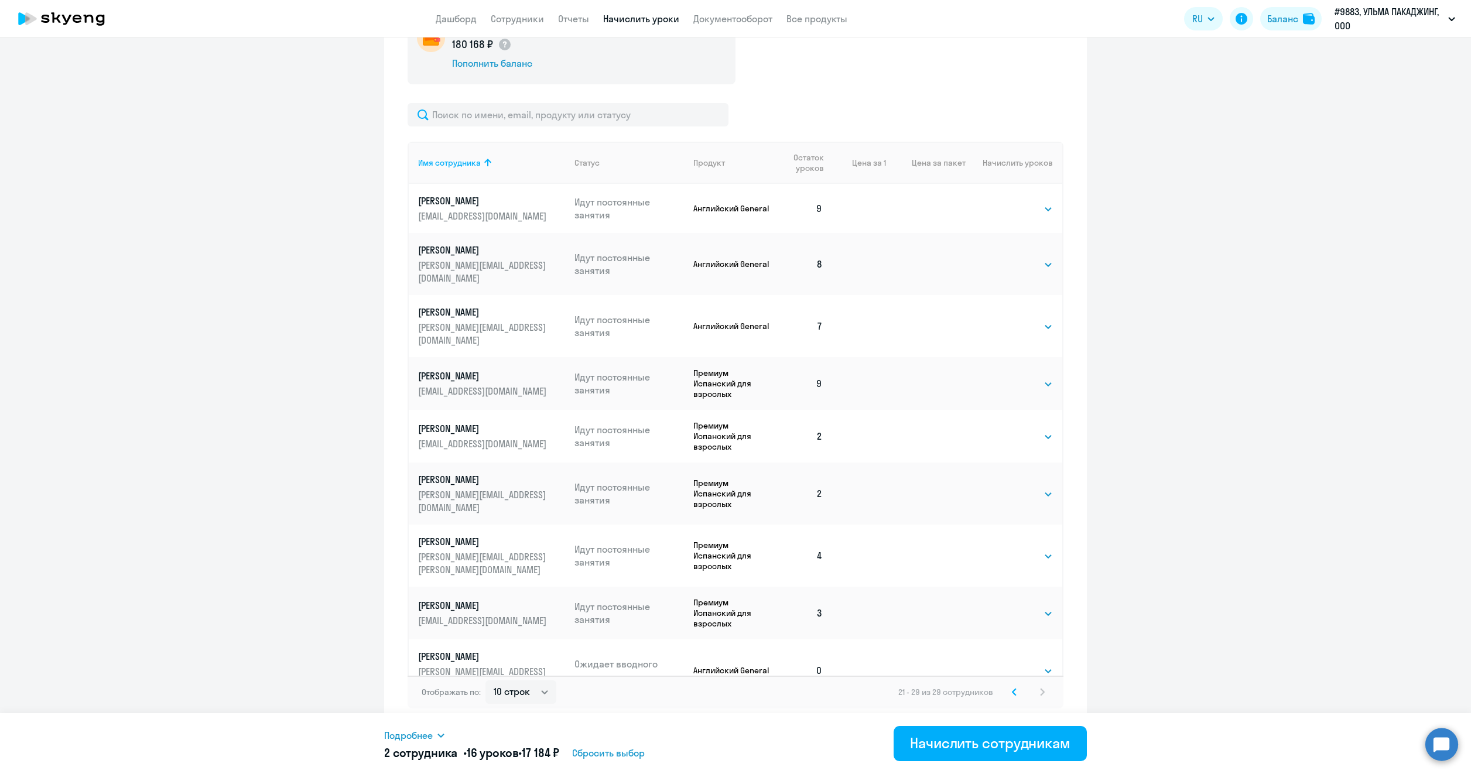
scroll to position [431, 0]
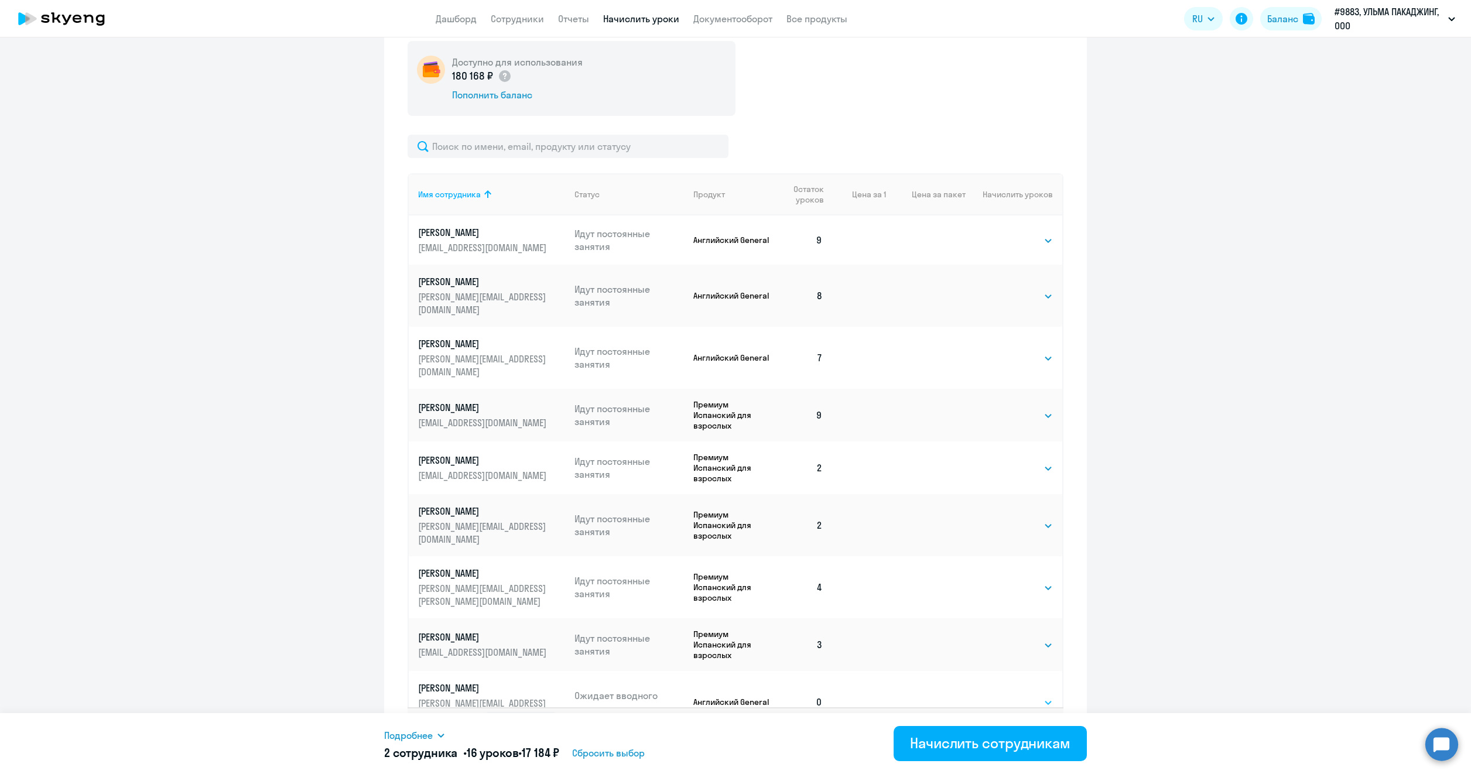
click at [1044, 695] on select "Выбрать 4 8 16 32 64 96 128" at bounding box center [1029, 702] width 48 height 14
select select "8"
click at [1005, 695] on select "Выбрать 4 8 16 32 64 96 128" at bounding box center [1029, 702] width 48 height 14
click at [1021, 755] on button "Начислить сотрудникам" at bounding box center [989, 743] width 193 height 35
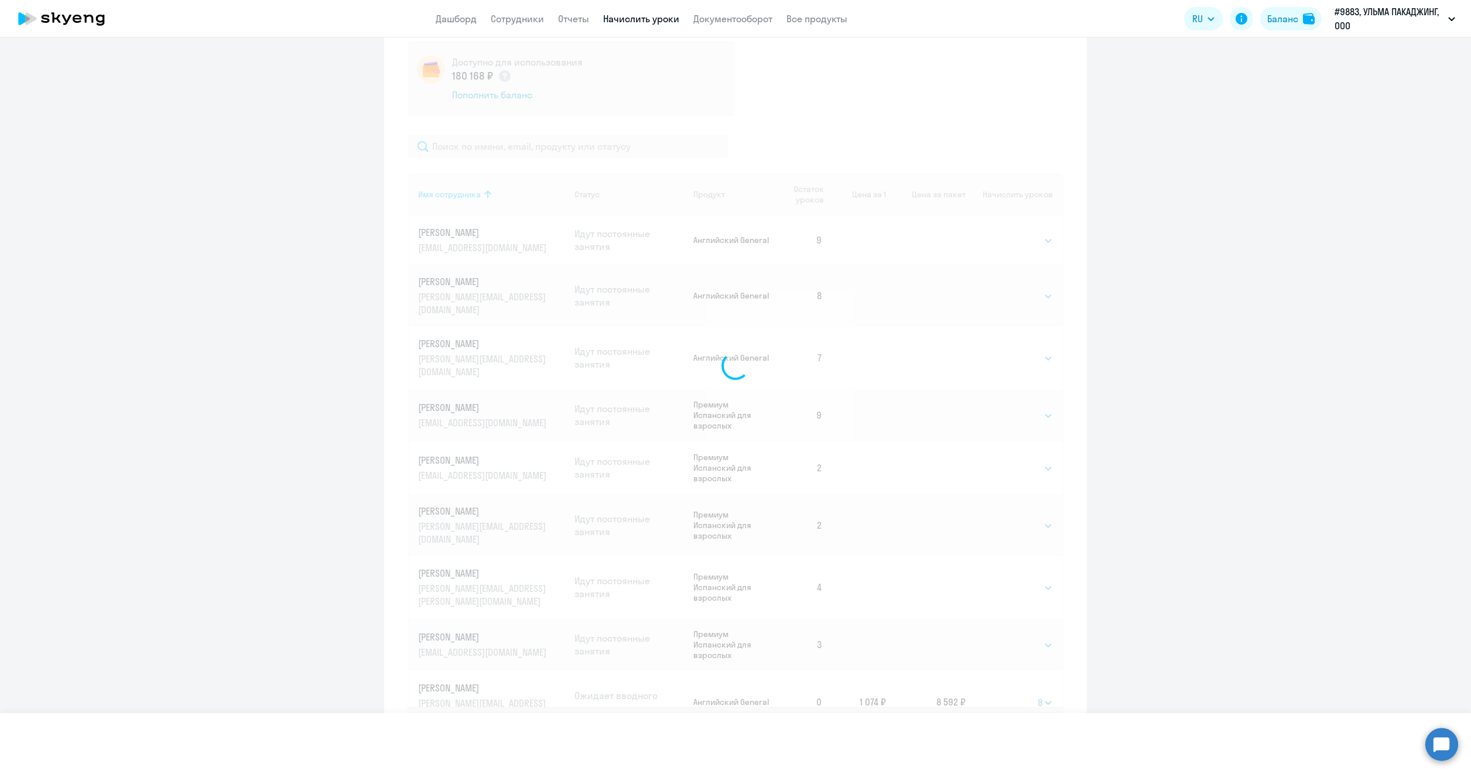
select select
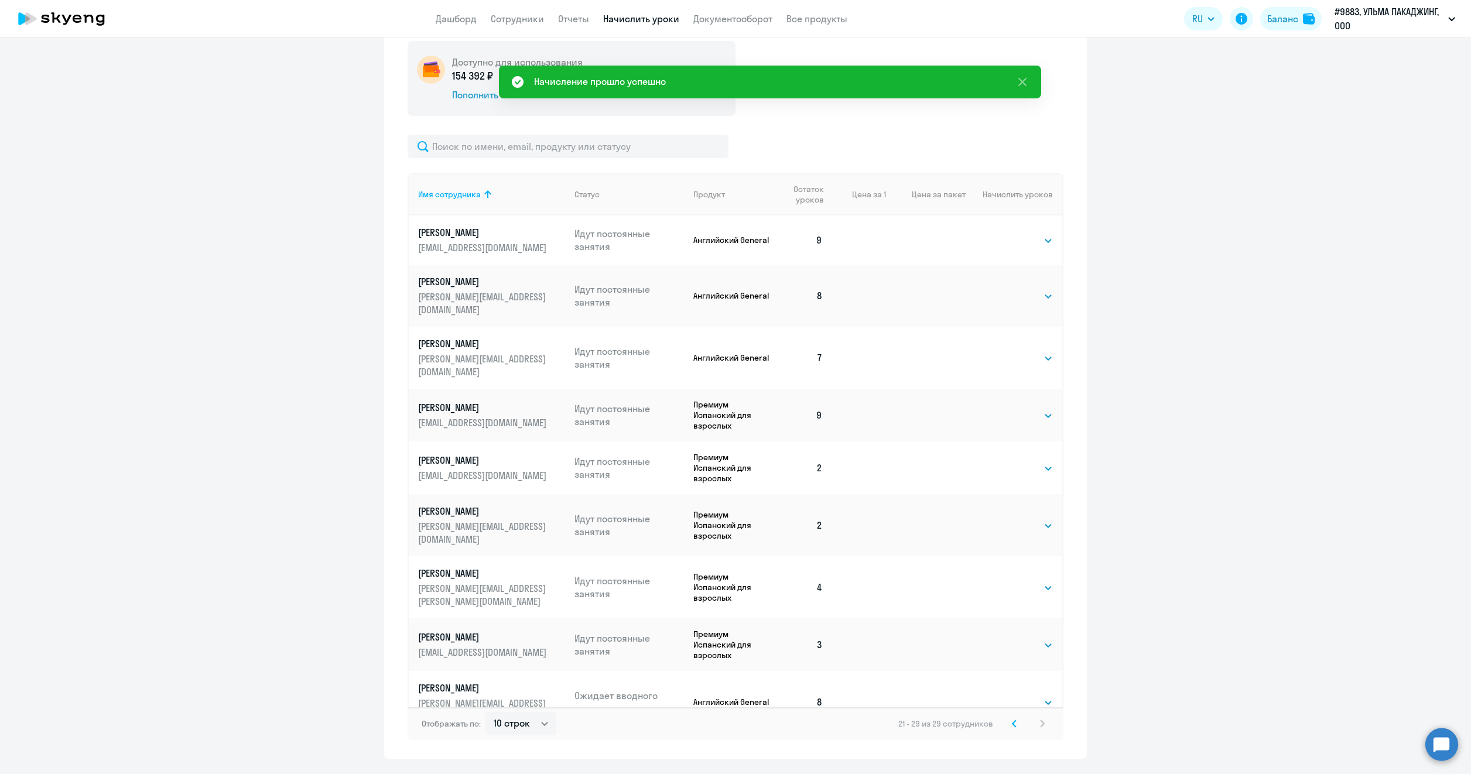
click at [1012, 719] on icon at bounding box center [1014, 723] width 5 height 8
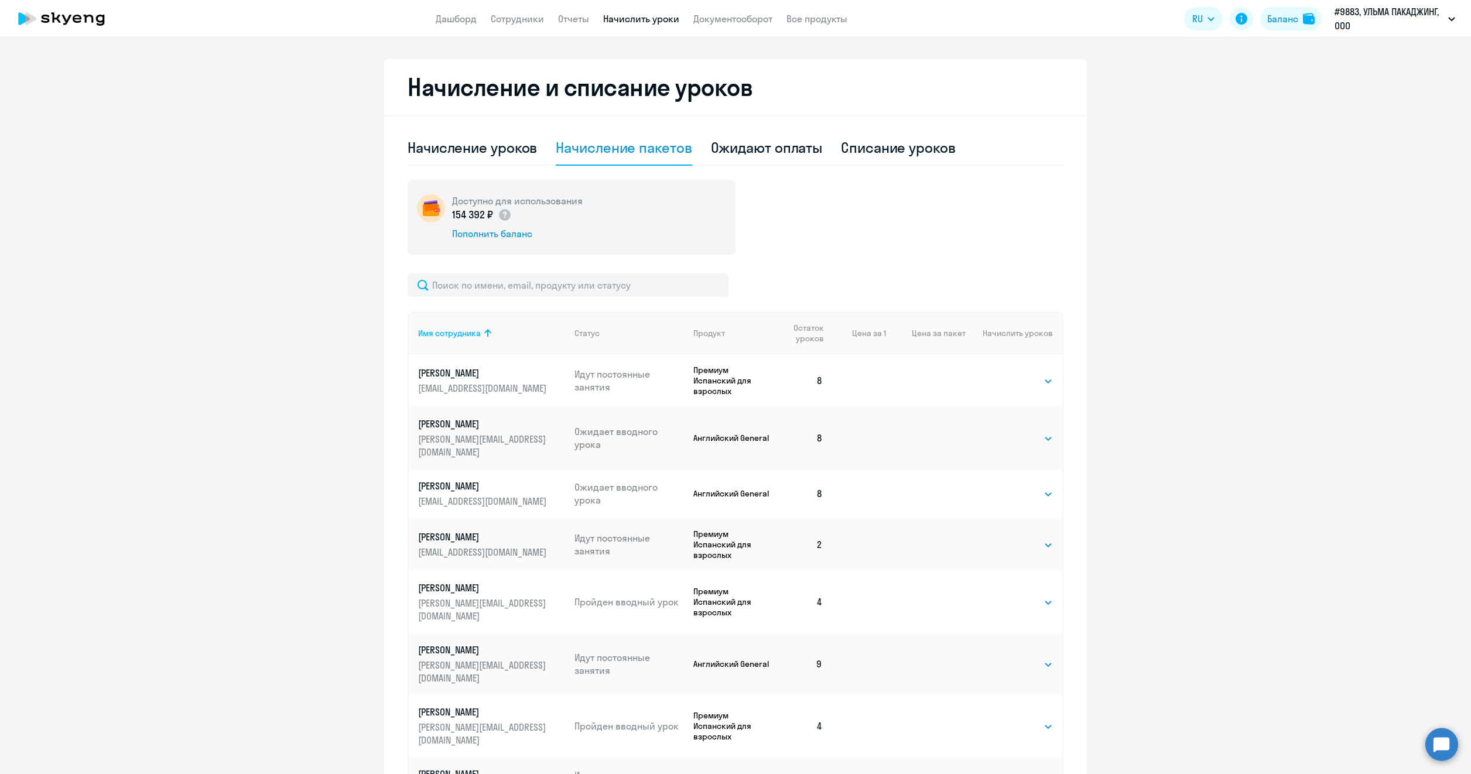
scroll to position [80, 0]
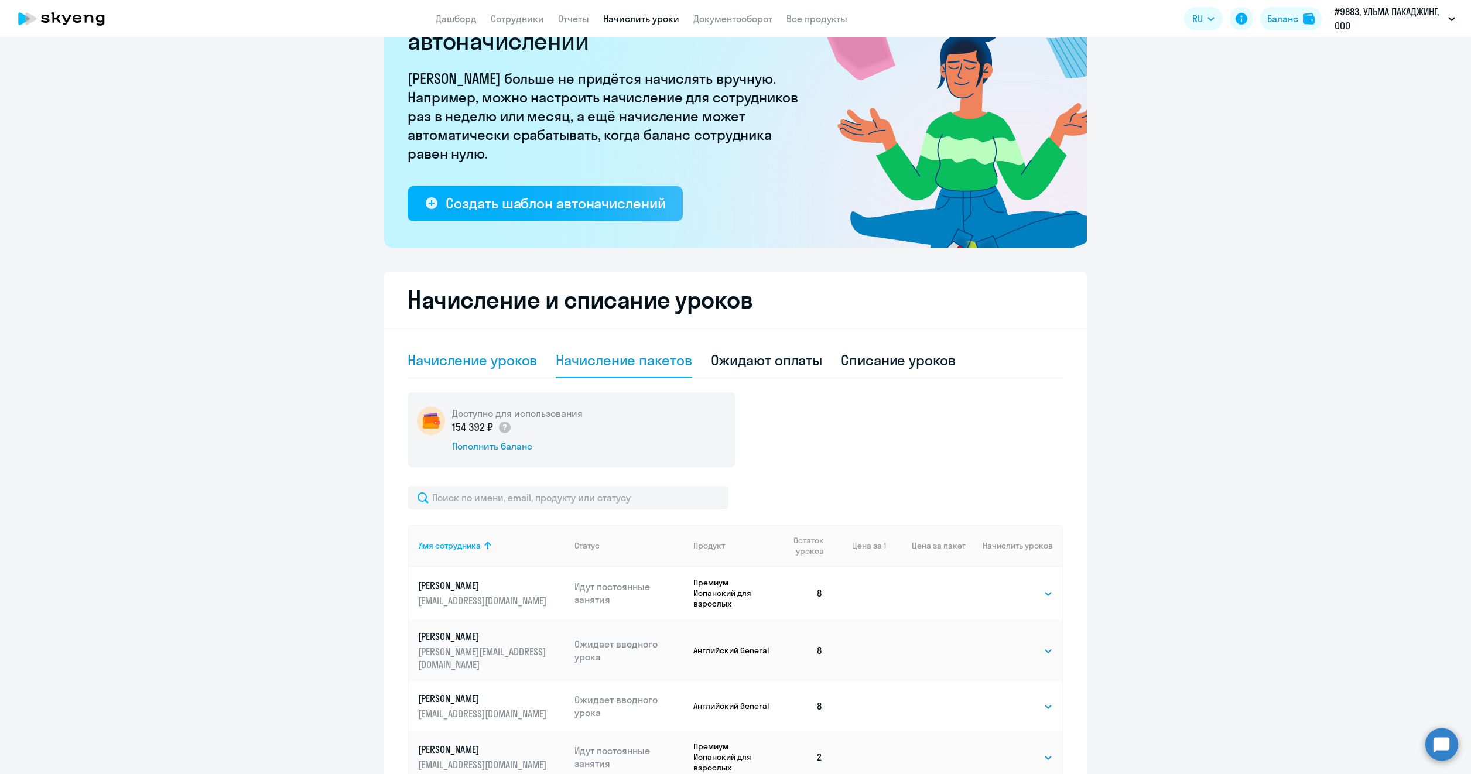
click at [476, 359] on div "Начисление уроков" at bounding box center [471, 360] width 129 height 19
select select "10"
